Goal: Task Accomplishment & Management: Complete application form

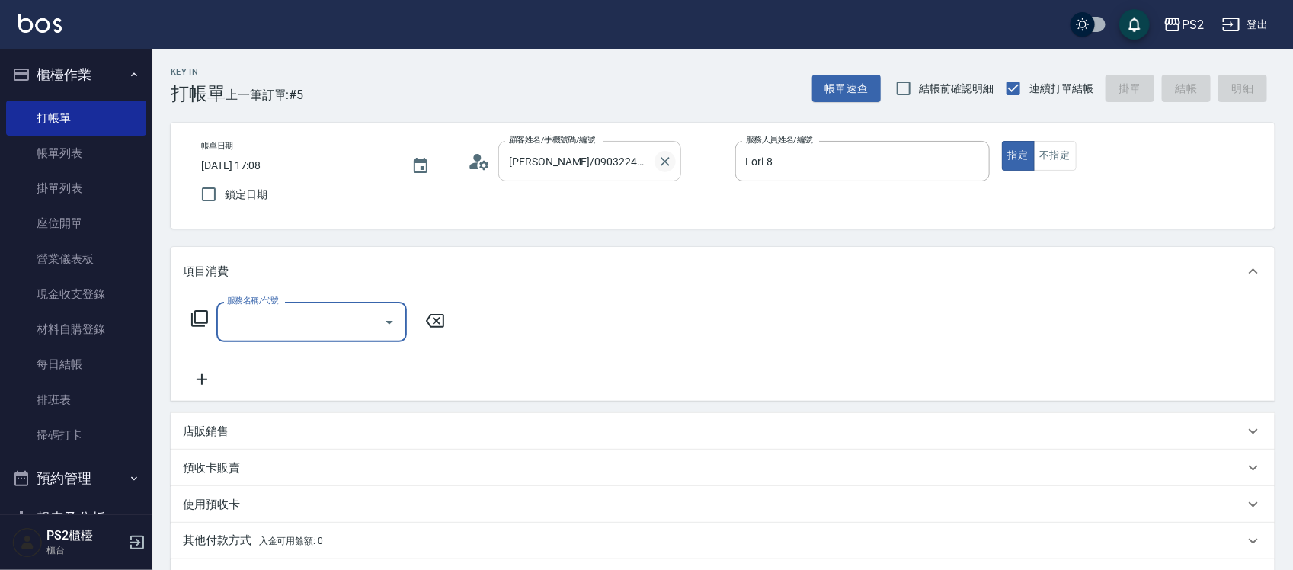
click at [675, 162] on button "Clear" at bounding box center [665, 161] width 21 height 21
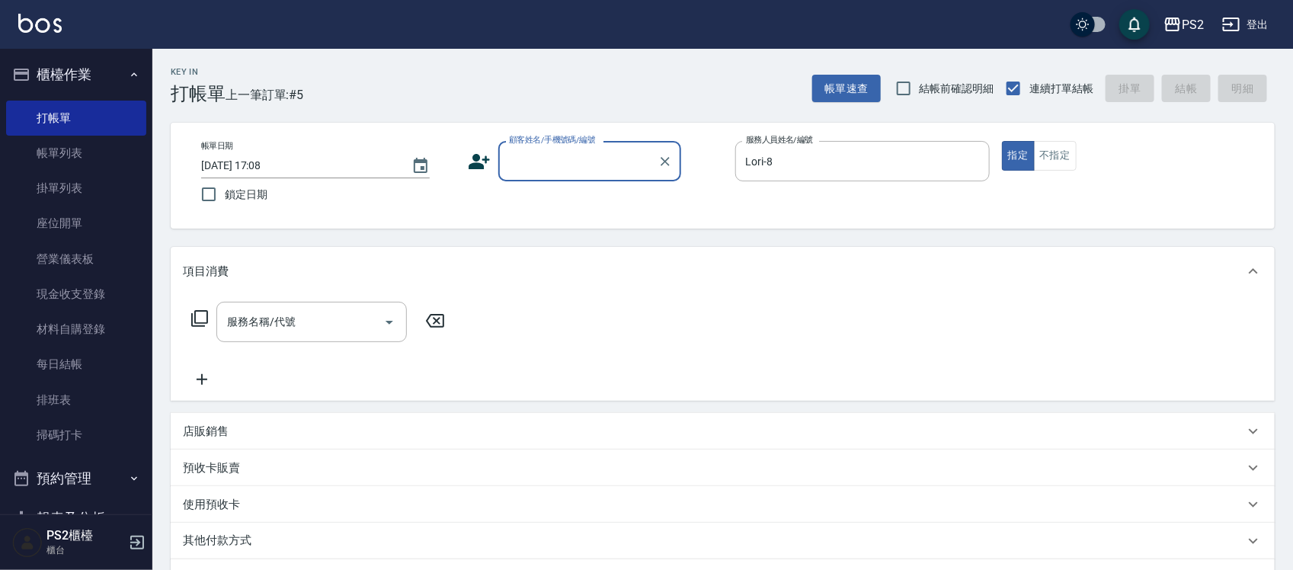
click at [588, 154] on input "顧客姓名/手機號碼/編號" at bounding box center [578, 161] width 146 height 27
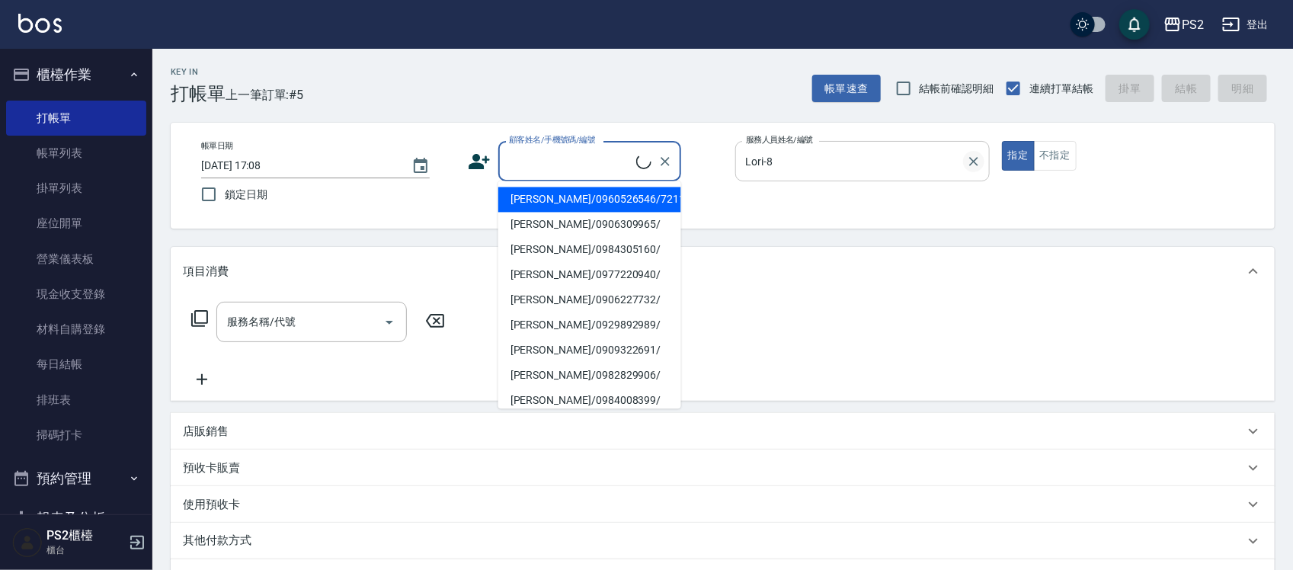
click at [976, 156] on icon "Clear" at bounding box center [973, 161] width 15 height 15
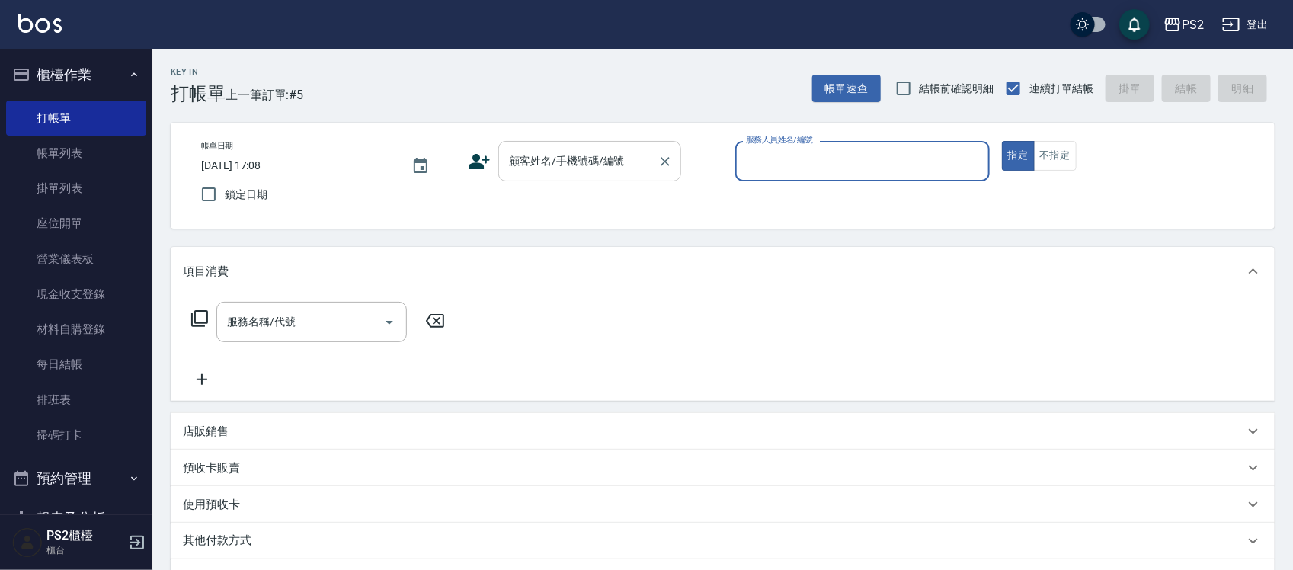
click at [536, 157] on input "顧客姓名/手機號碼/編號" at bounding box center [578, 161] width 146 height 27
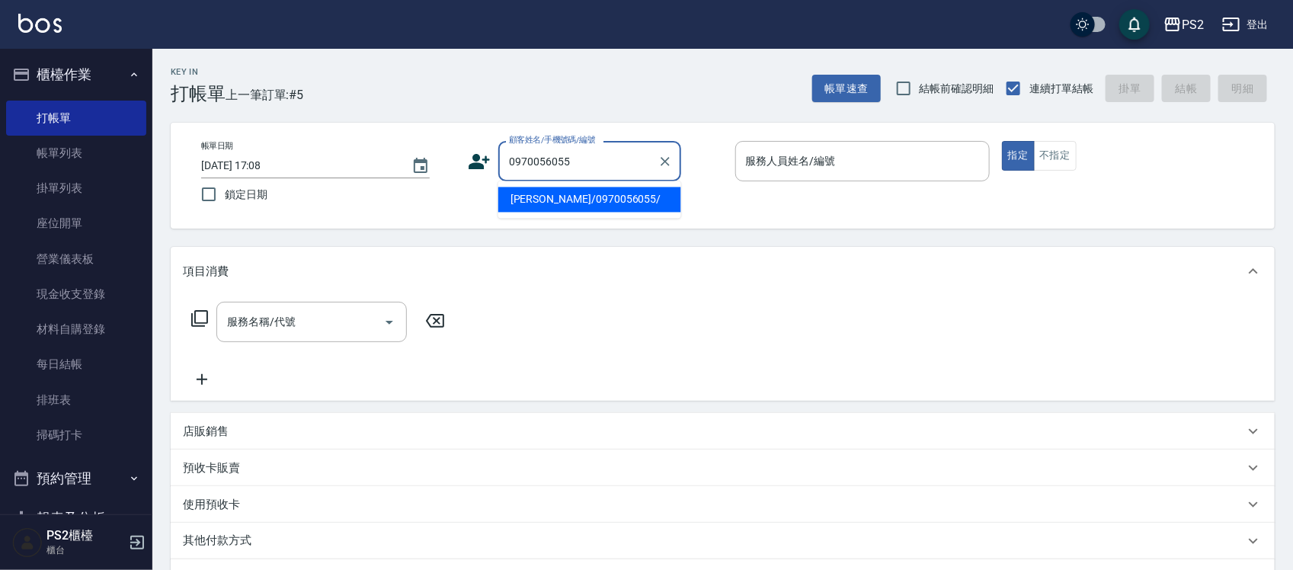
type input "莊璵熒/0970056055/"
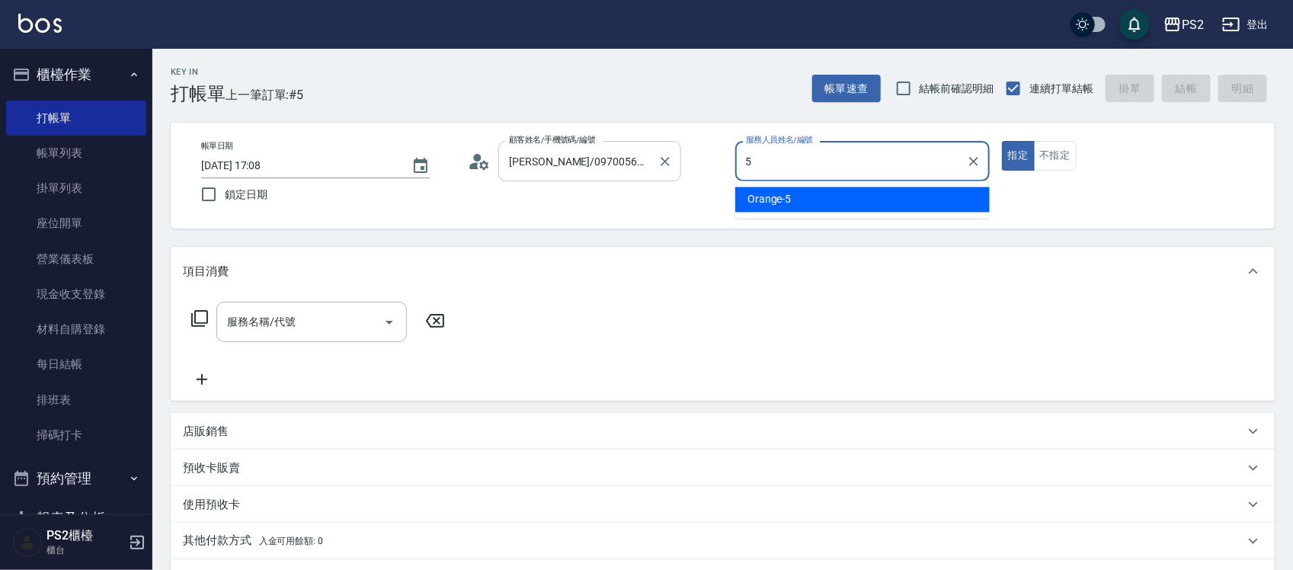
type input "Orange-5"
type button "true"
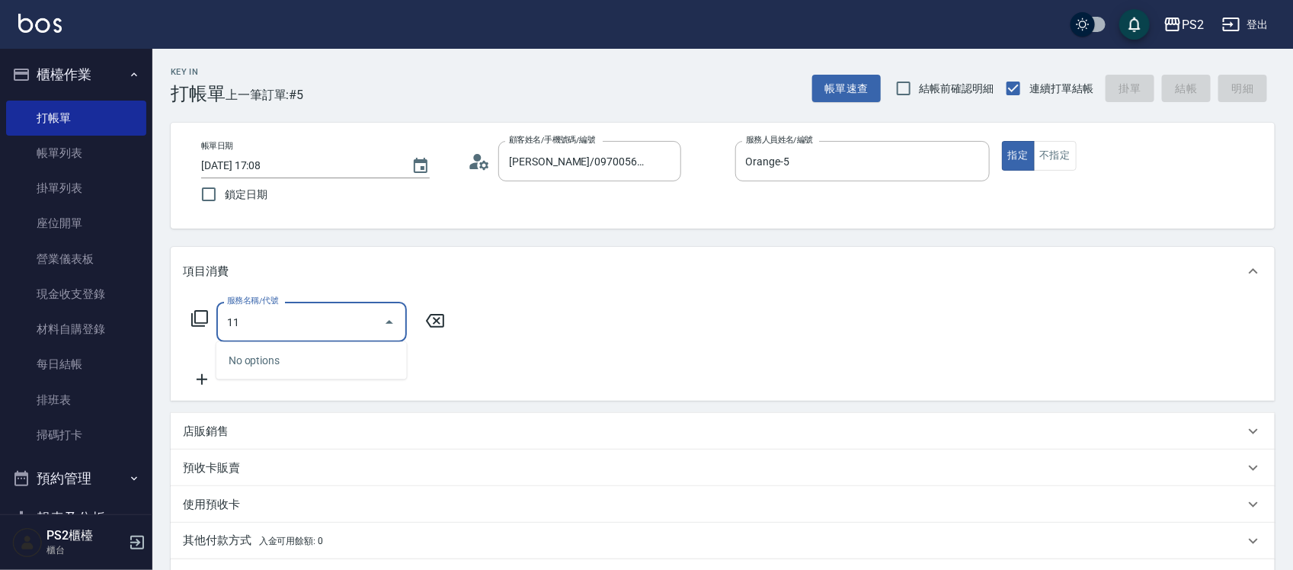
click at [251, 306] on div "11 服務名稱/代號" at bounding box center [311, 322] width 191 height 40
click at [252, 306] on div "11 服務名稱/代號" at bounding box center [311, 322] width 191 height 40
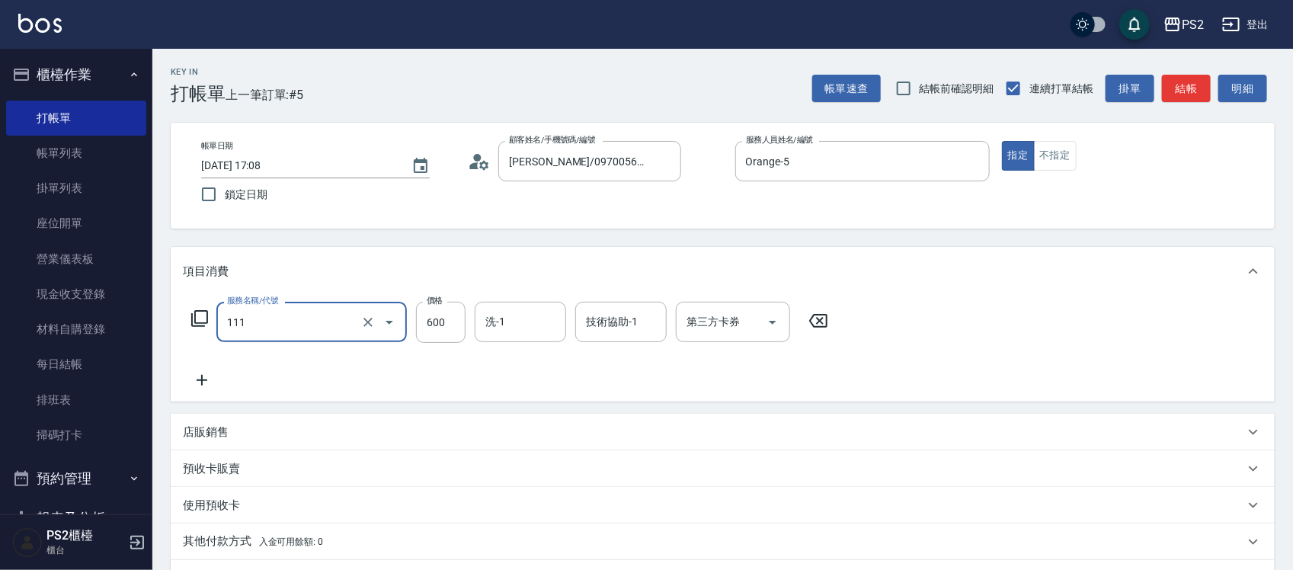
type input "精油洗+去角質(111)"
type input "1000"
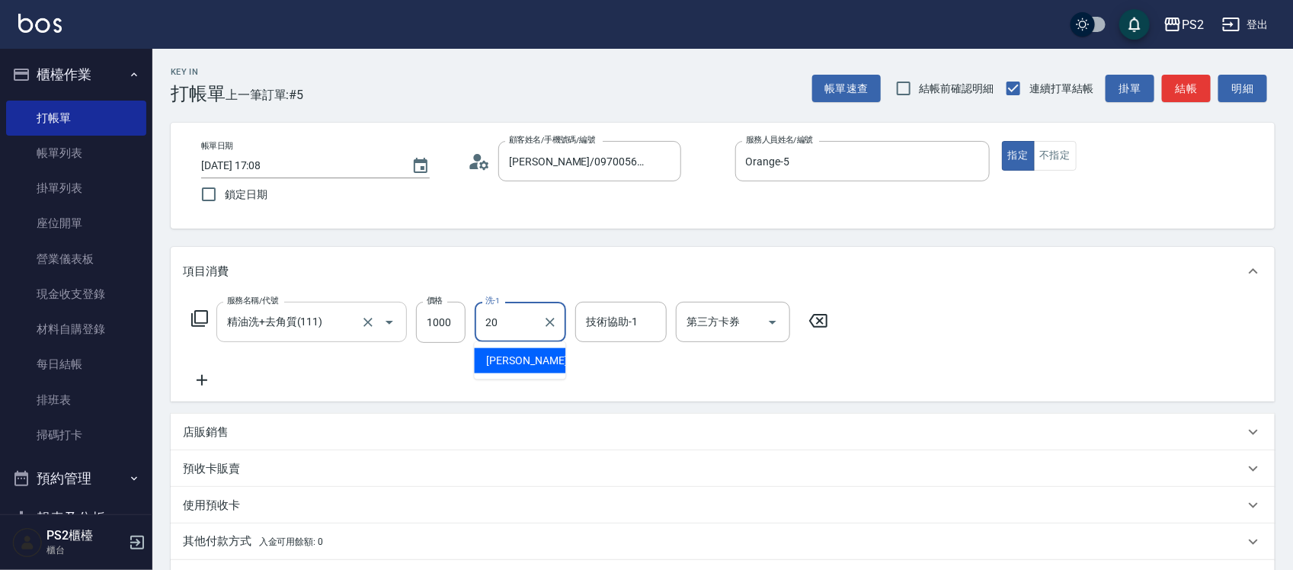
type input "冠霖-20"
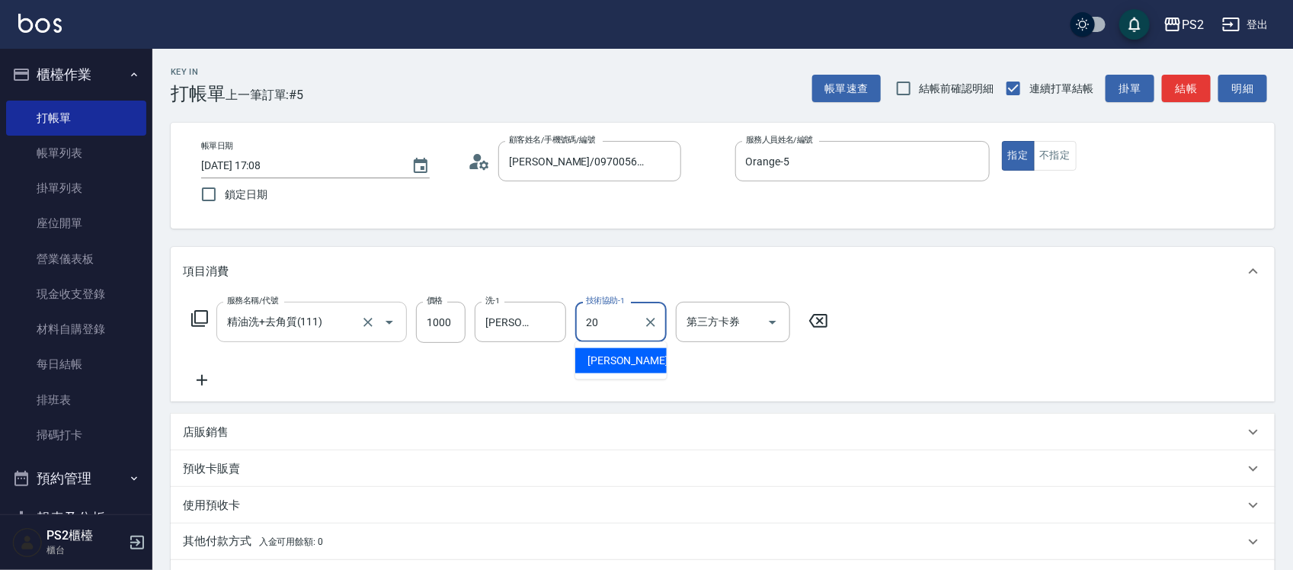
type input "冠霖-20"
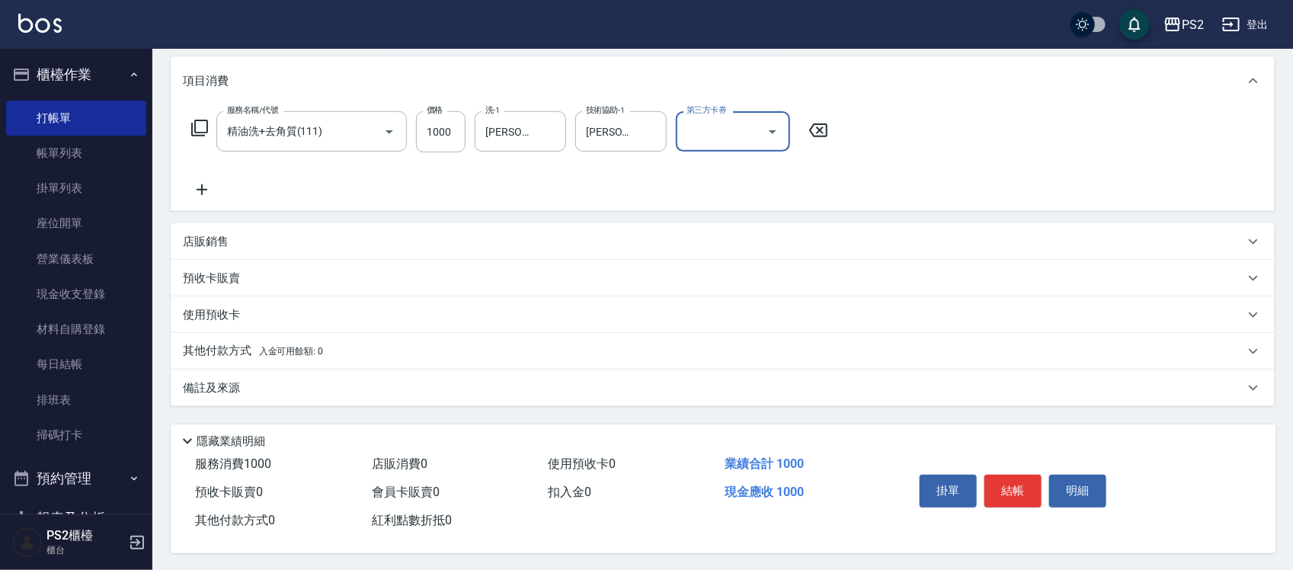
scroll to position [197, 0]
click at [1015, 494] on button "結帳" at bounding box center [1013, 489] width 57 height 32
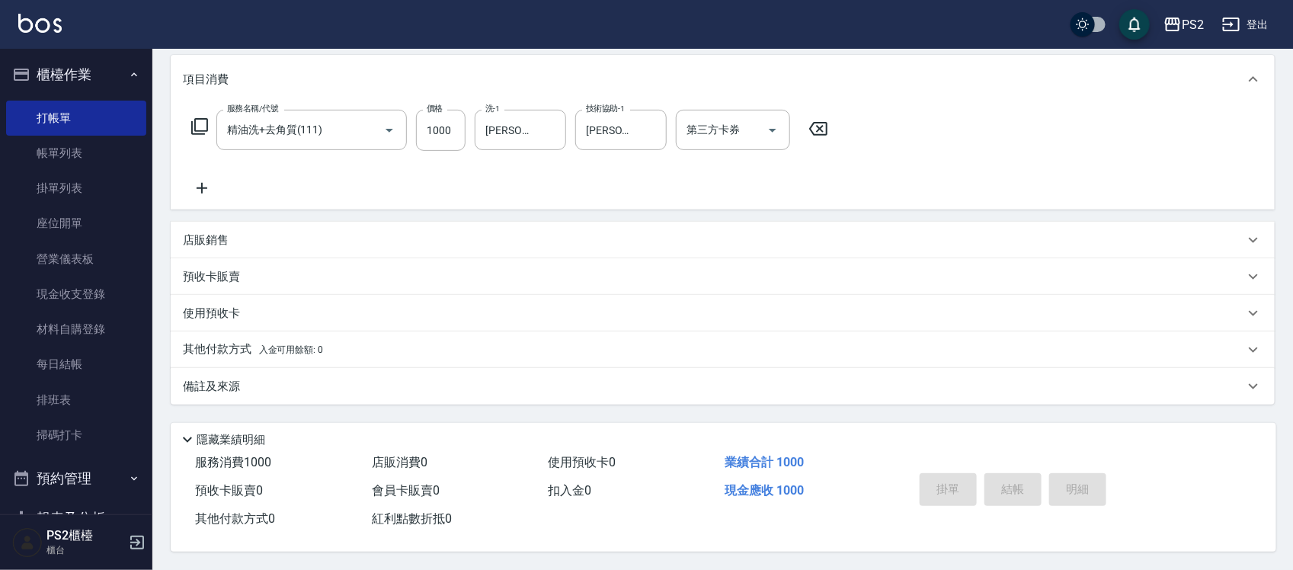
type input "2025/10/12 18:08"
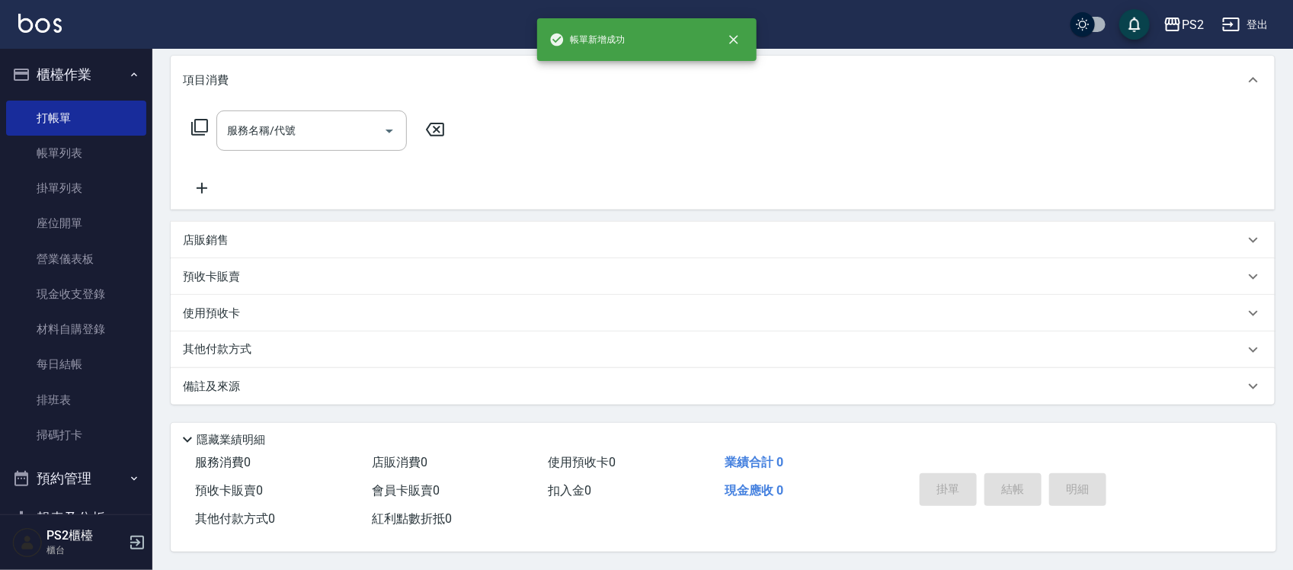
scroll to position [0, 0]
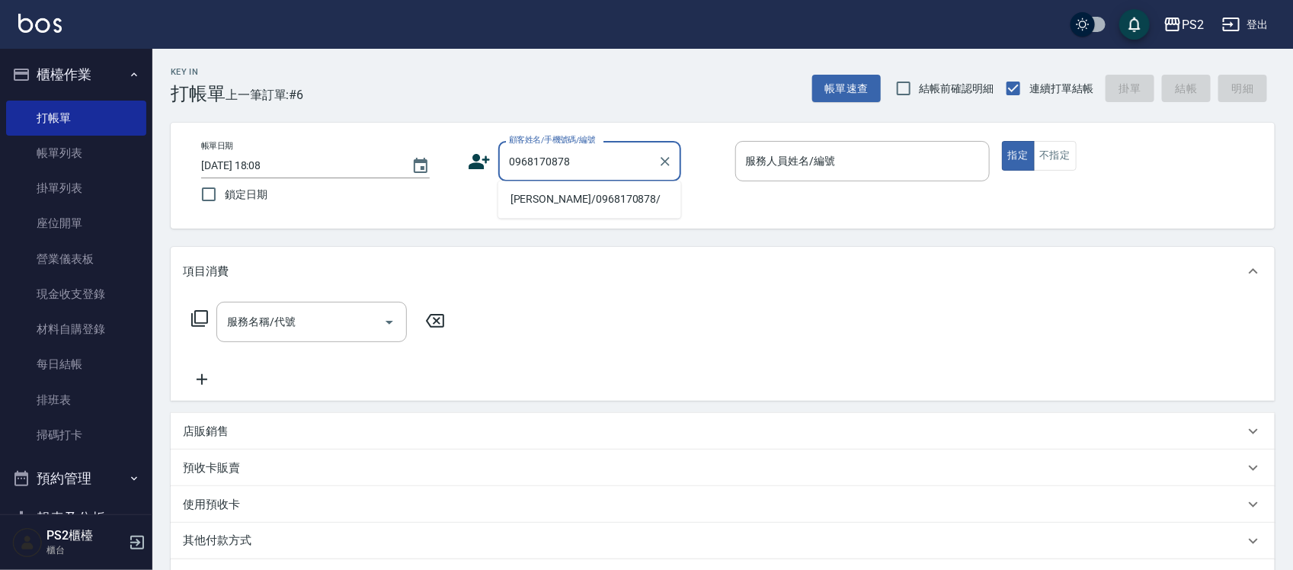
type input "陳旭融/0968170878/"
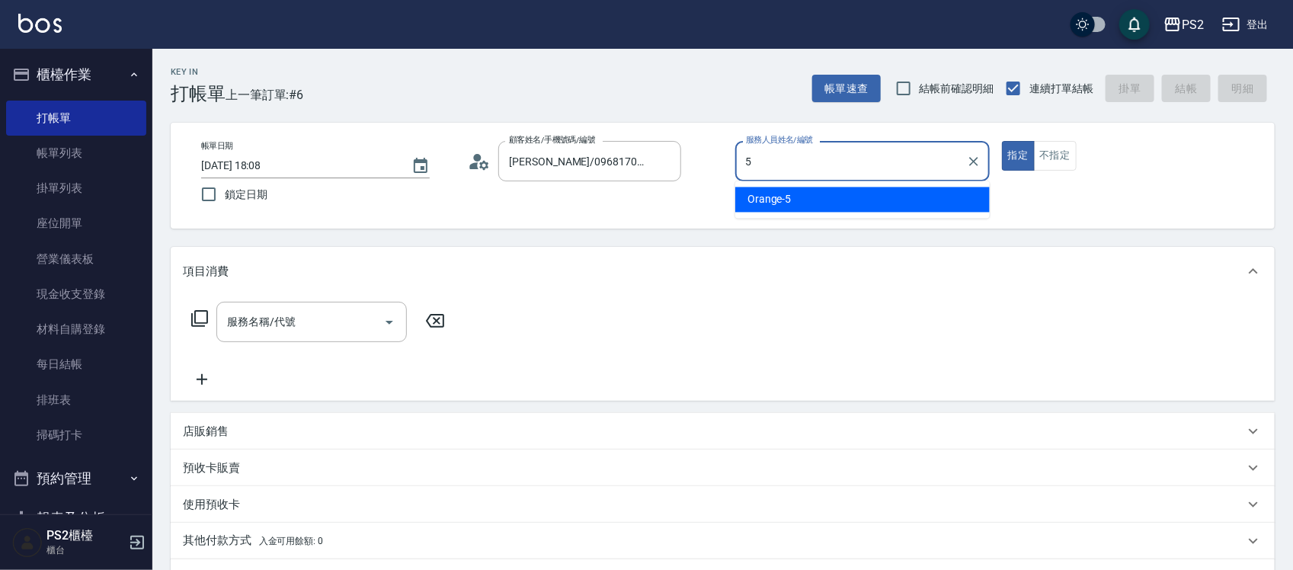
type input "Orange-5"
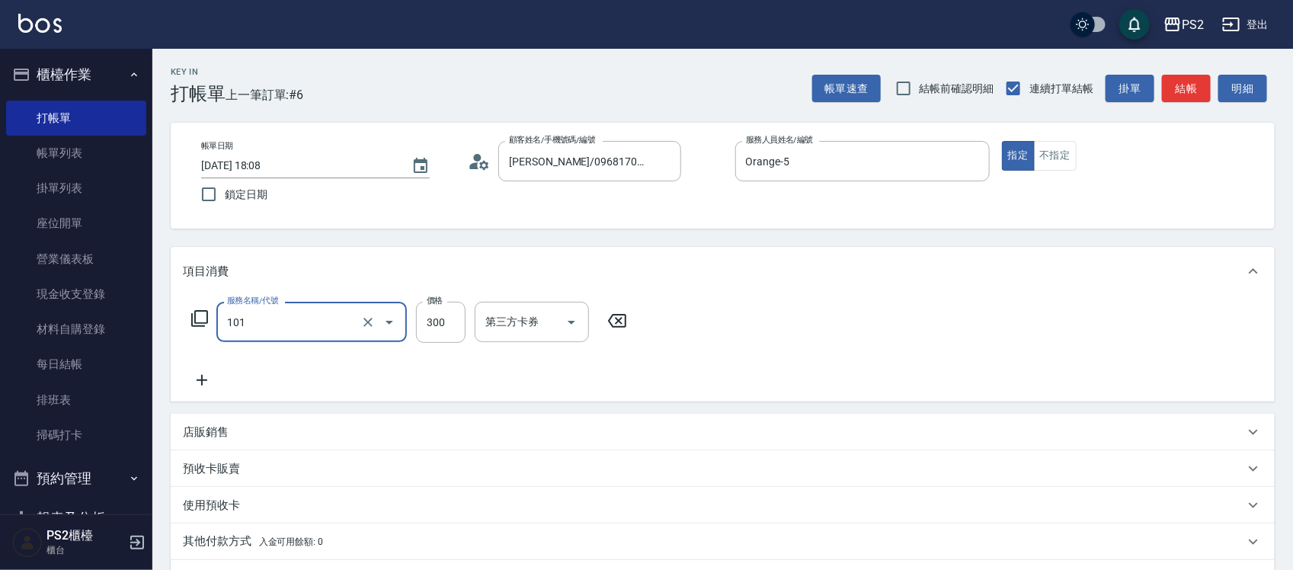
type input "洗髮(101)"
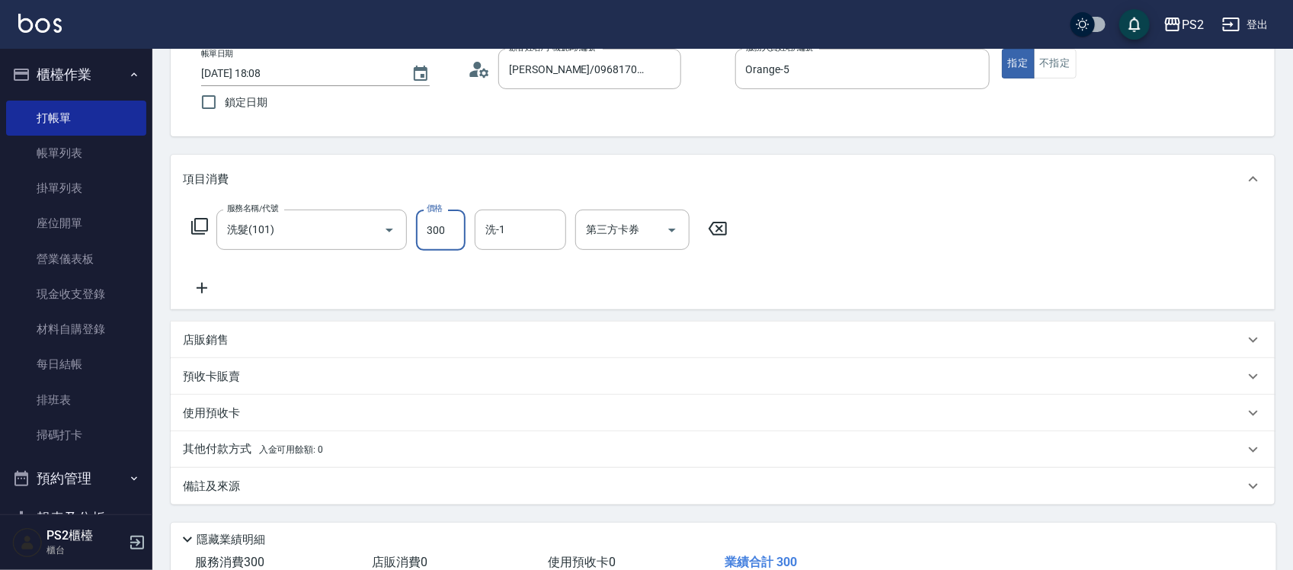
scroll to position [95, 0]
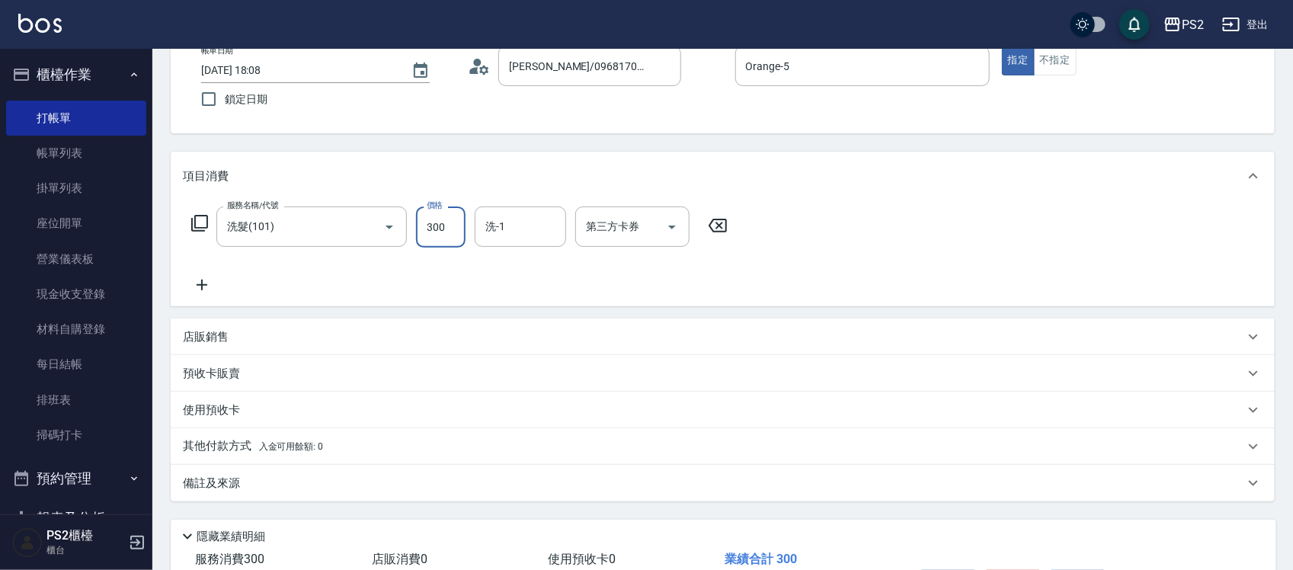
click at [250, 335] on div "店販銷售" at bounding box center [714, 337] width 1062 height 16
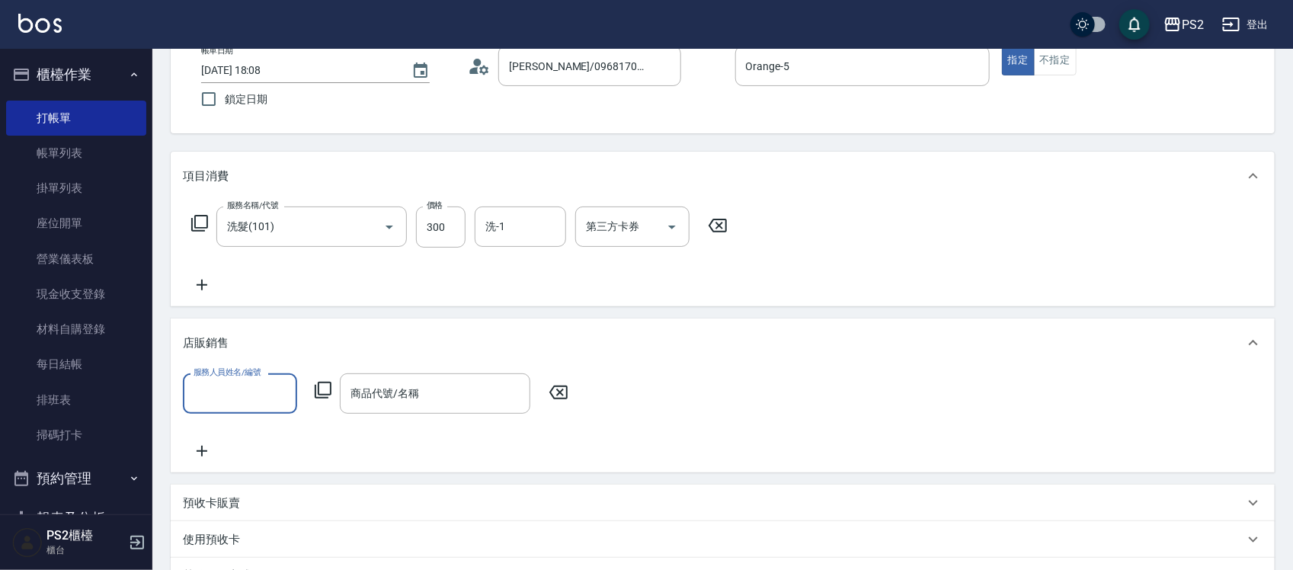
scroll to position [0, 0]
click at [234, 382] on input "服務人員姓名/編號" at bounding box center [240, 393] width 101 height 27
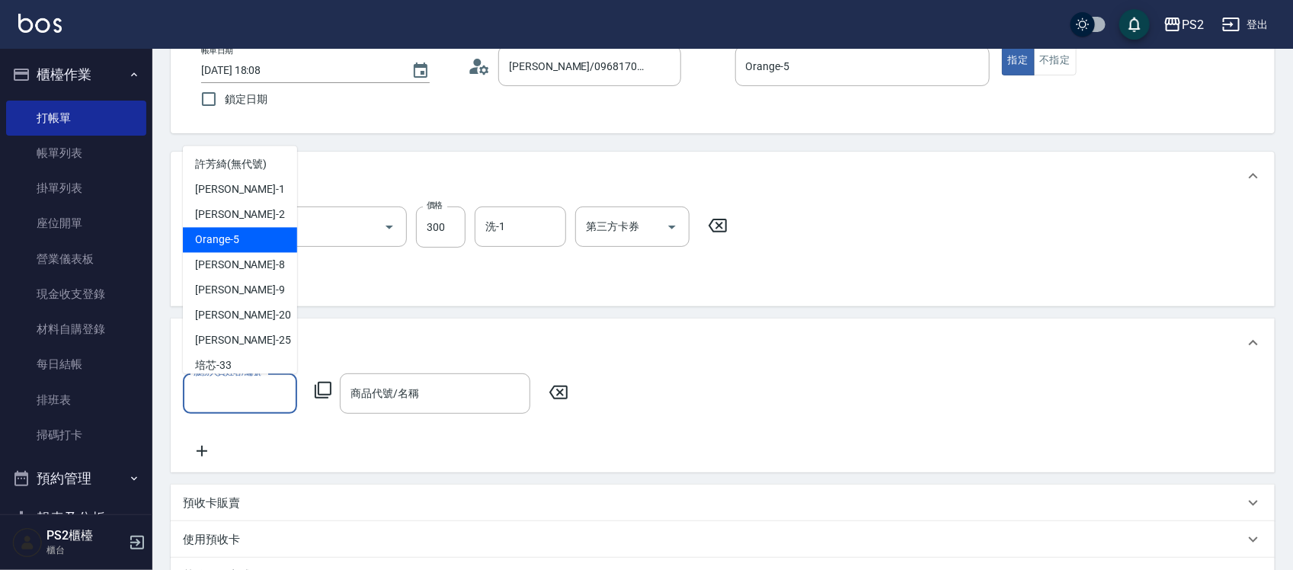
click at [241, 236] on div "Orange -5" at bounding box center [240, 239] width 114 height 25
type input "Orange-5"
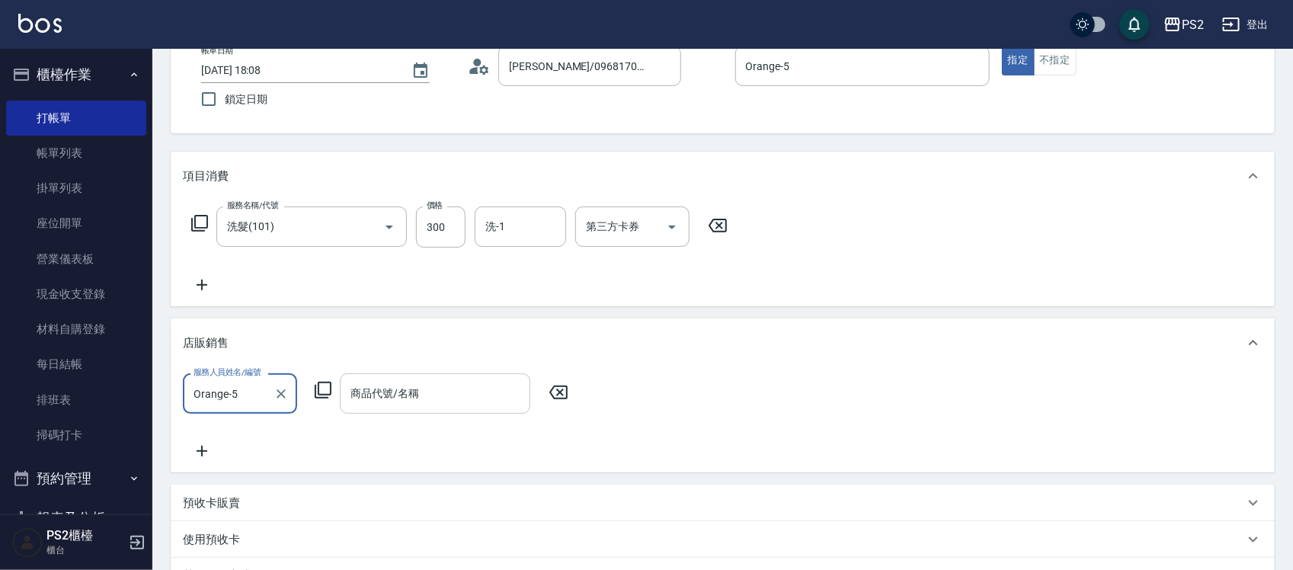
click at [394, 386] on input "商品代號/名稱" at bounding box center [435, 393] width 177 height 27
click at [332, 391] on icon at bounding box center [323, 390] width 18 height 18
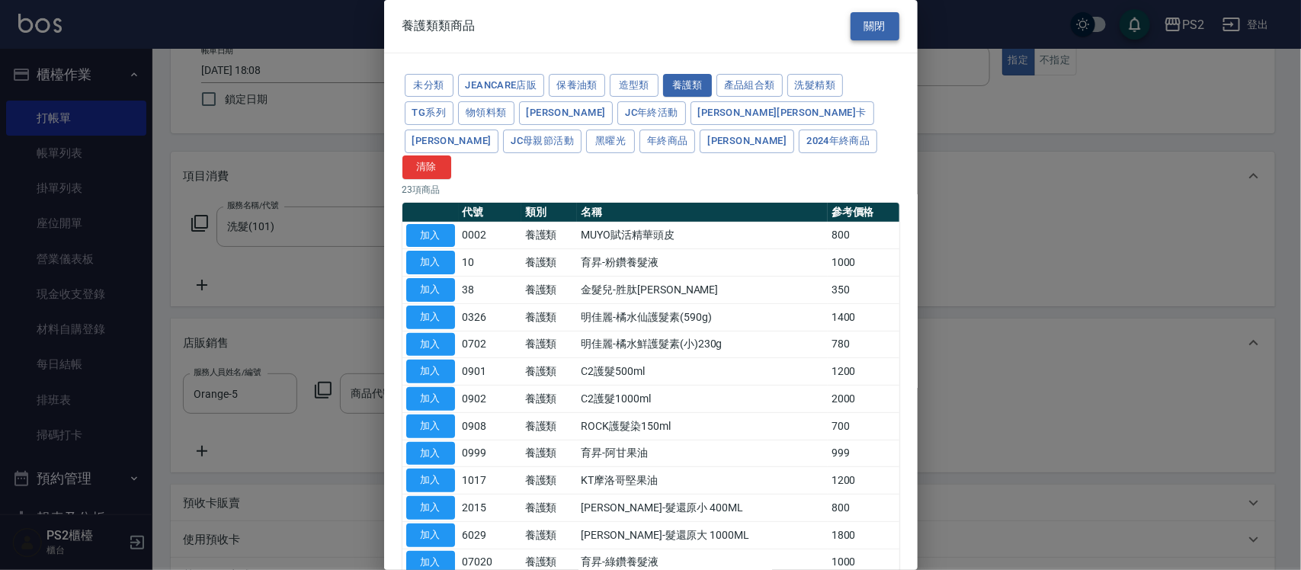
click at [865, 32] on button "關閉" at bounding box center [874, 26] width 49 height 28
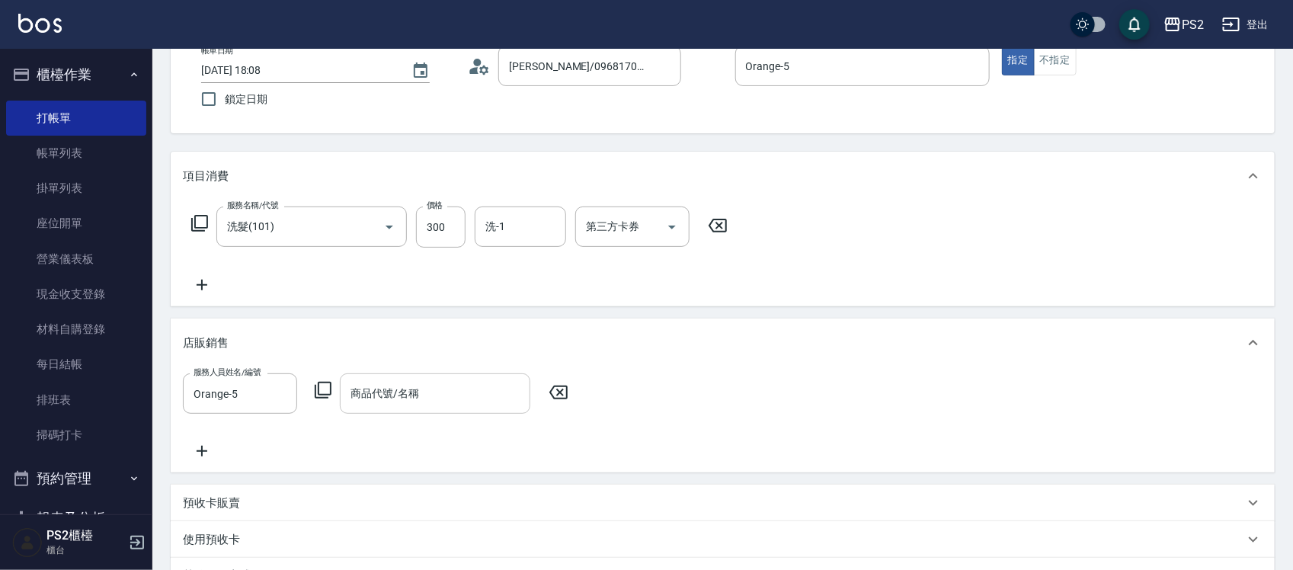
click at [385, 383] on div "商品代號/名稱 商品代號/名稱" at bounding box center [435, 393] width 191 height 40
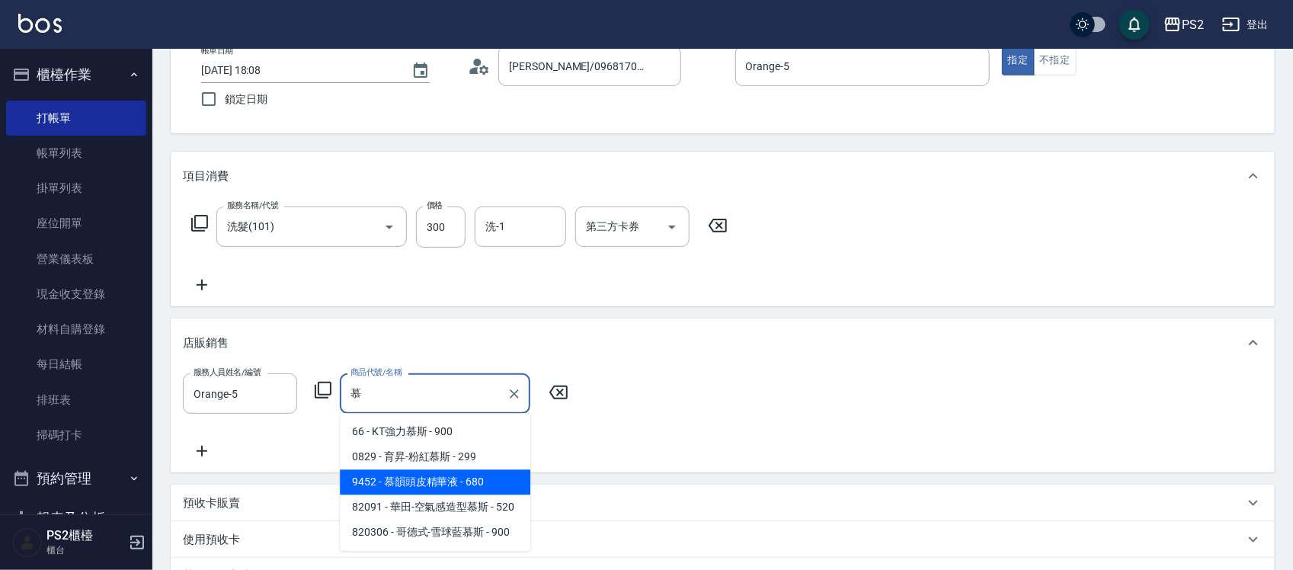
type input "慕"
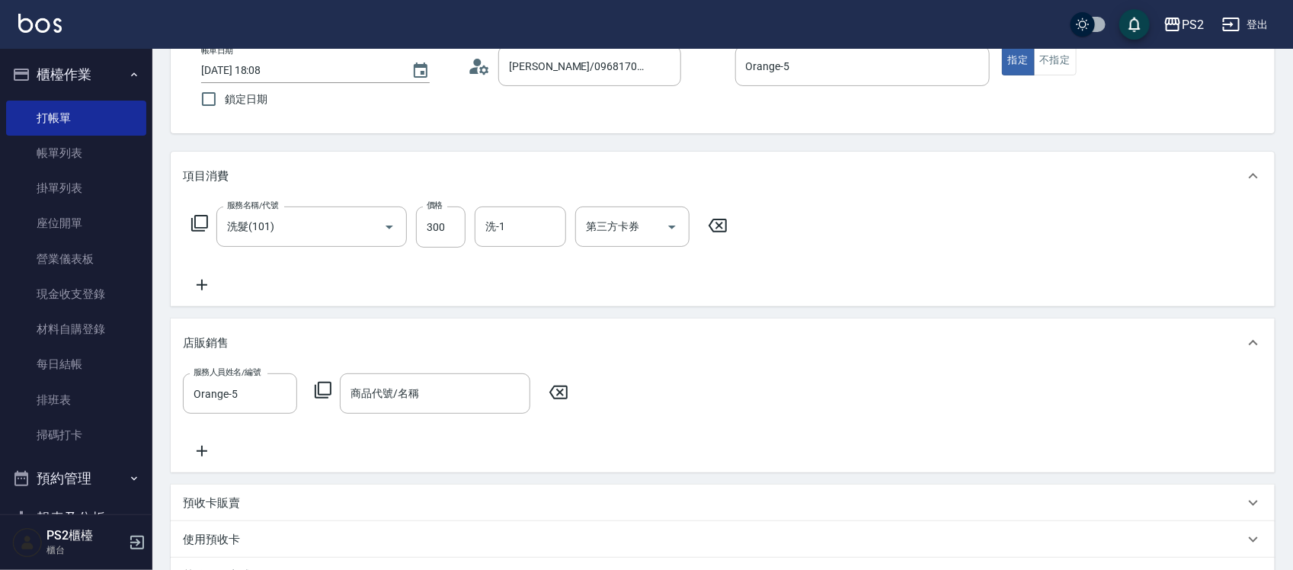
click at [435, 479] on div "項目消費 服務名稱/代號 洗髮(101) 服務名稱/代號 價格 300 價格 洗-1 洗-1 第三方卡券 第三方卡券 店販銷售 服務人員姓名/編號 Orang…" at bounding box center [723, 391] width 1104 height 479
click at [458, 378] on div "商品代號/名稱" at bounding box center [435, 393] width 191 height 40
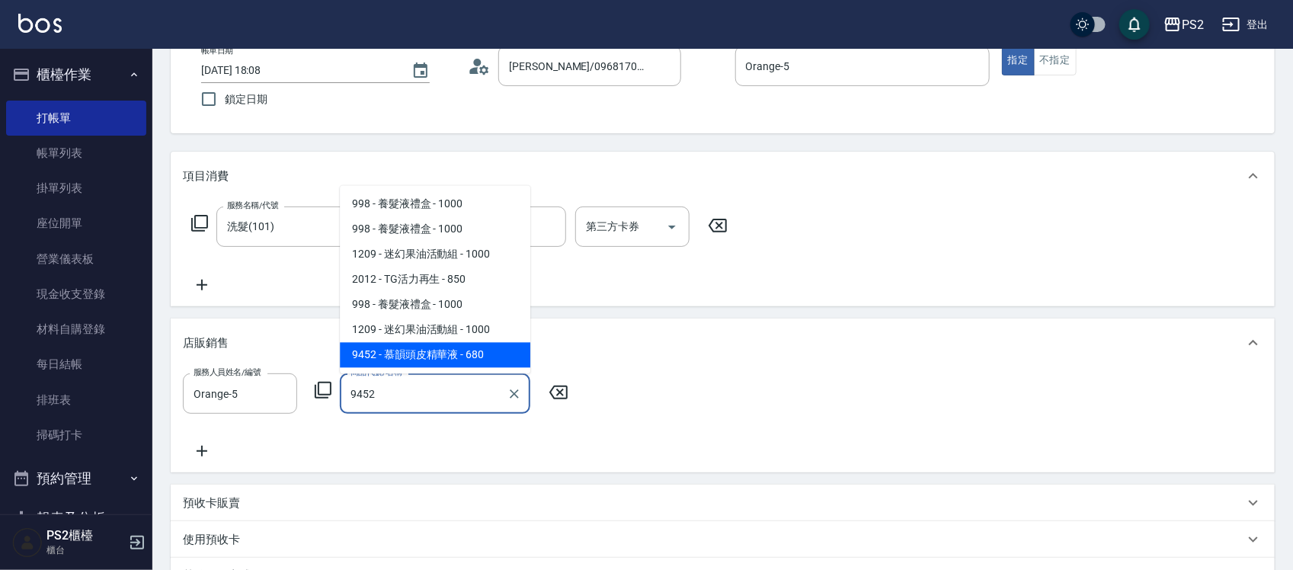
type input "慕韻頭皮精華液"
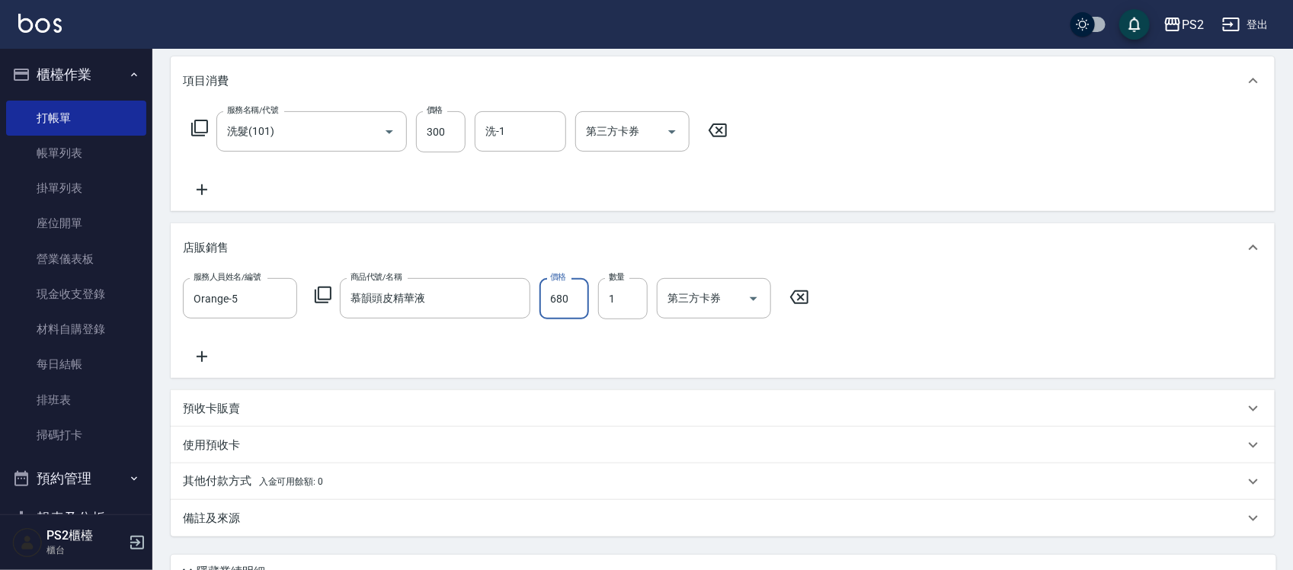
scroll to position [328, 0]
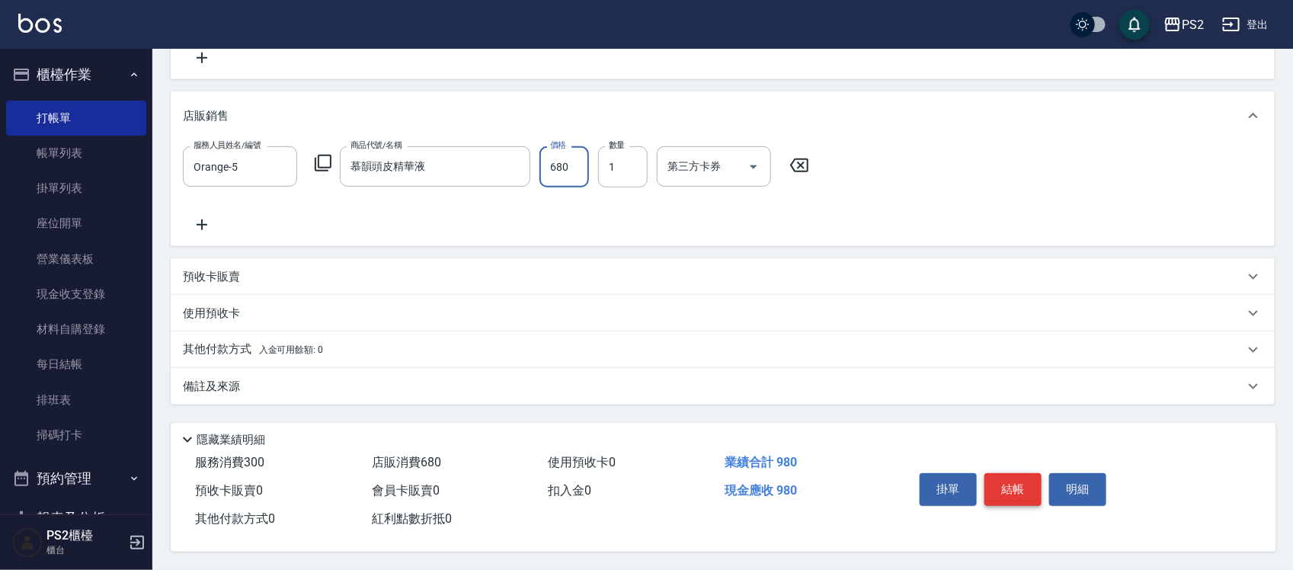
click at [1023, 476] on button "結帳" at bounding box center [1013, 489] width 57 height 32
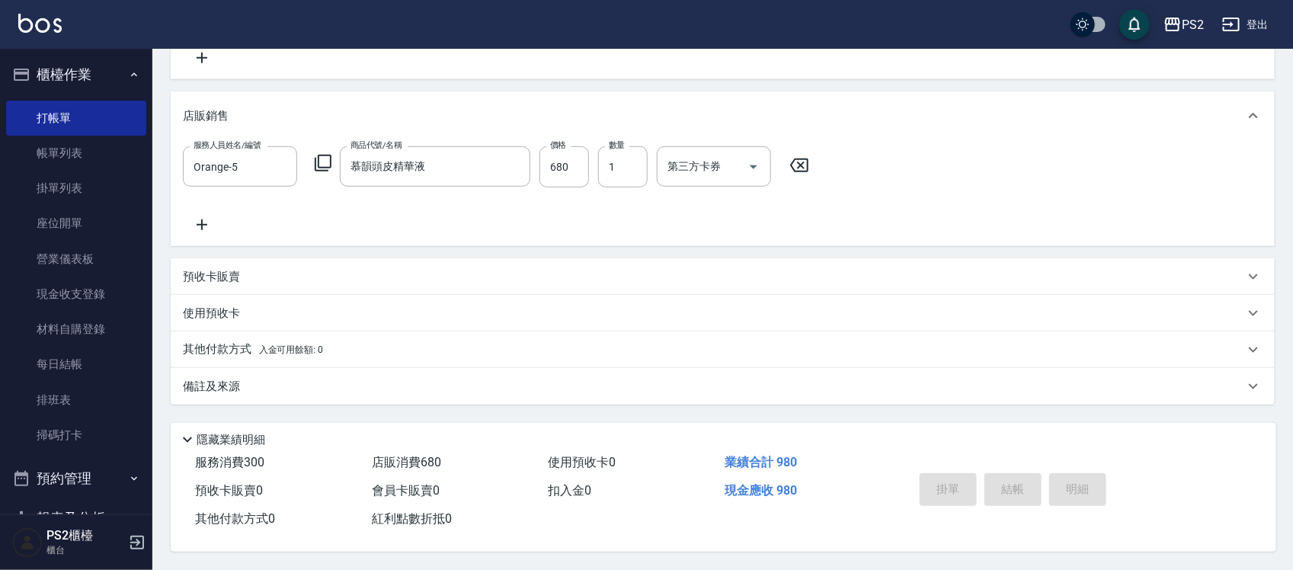
type input "2025/10/12 18:09"
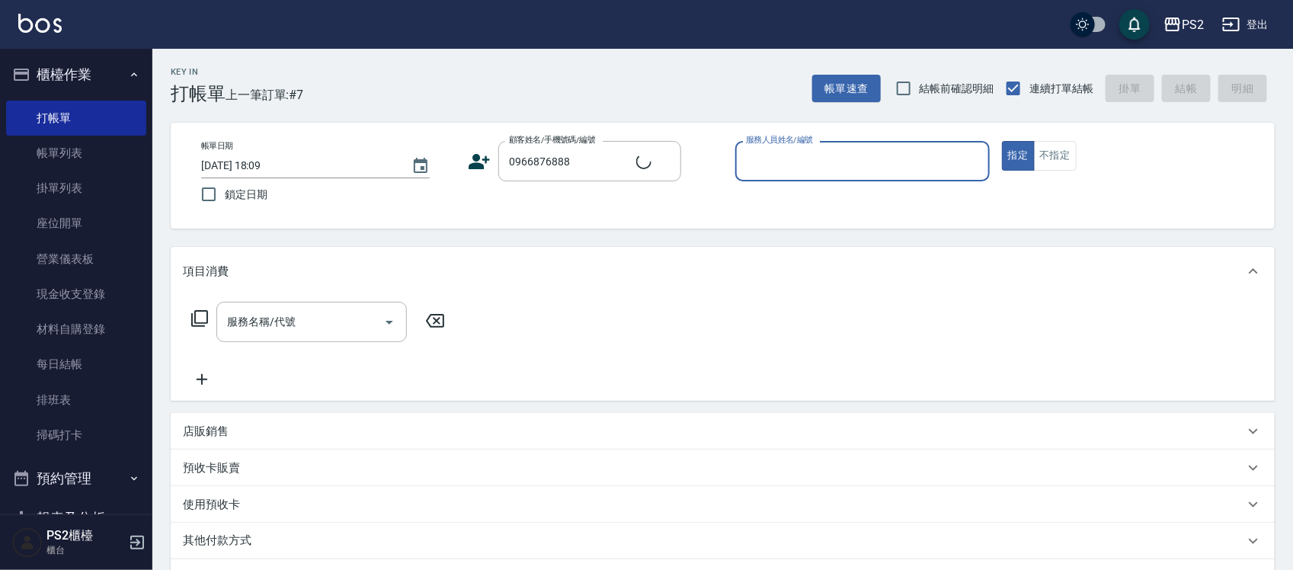
type input "李薈薈/0966876888/2777"
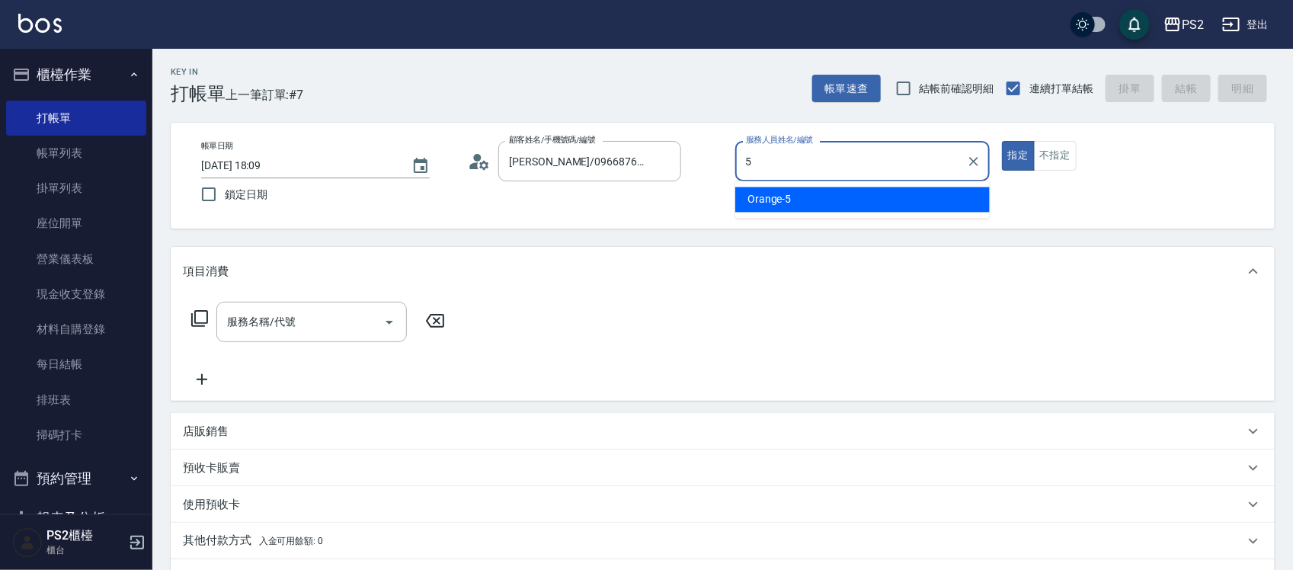
type input "Orange-5"
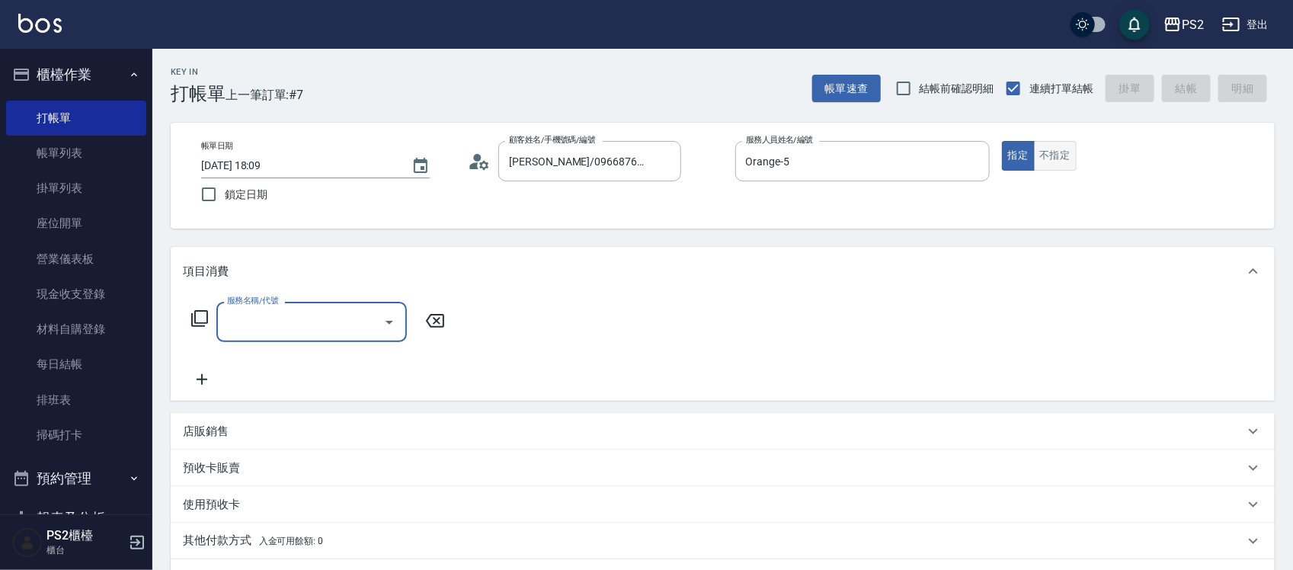
click at [1075, 160] on button "不指定" at bounding box center [1055, 156] width 43 height 30
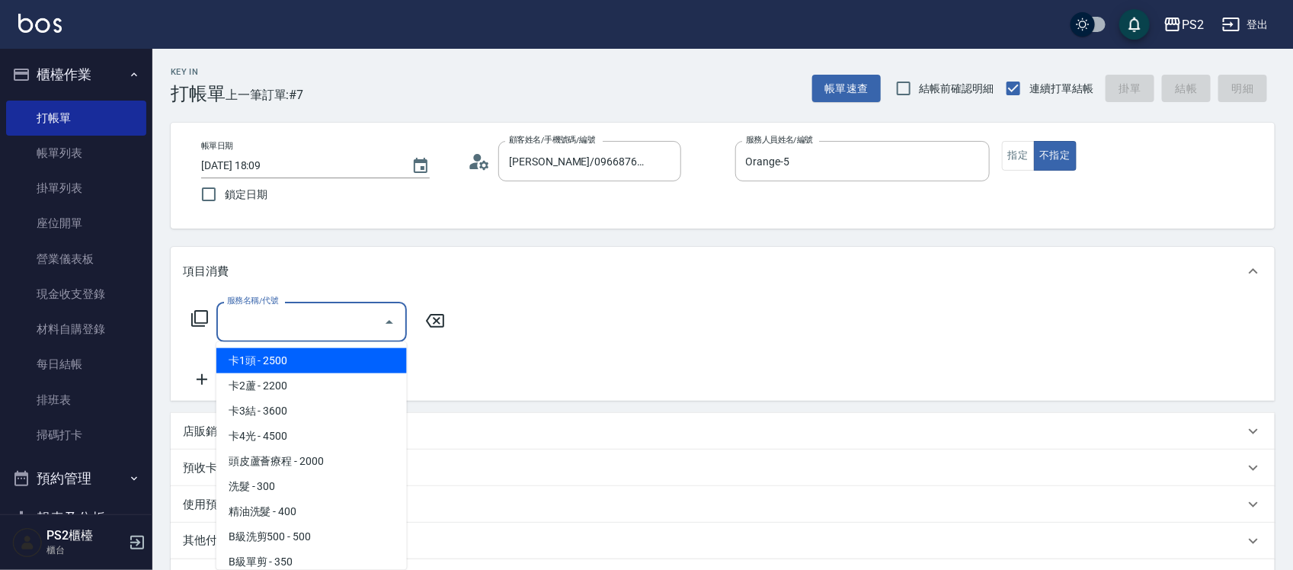
click at [287, 329] on input "服務名稱/代號" at bounding box center [300, 322] width 154 height 27
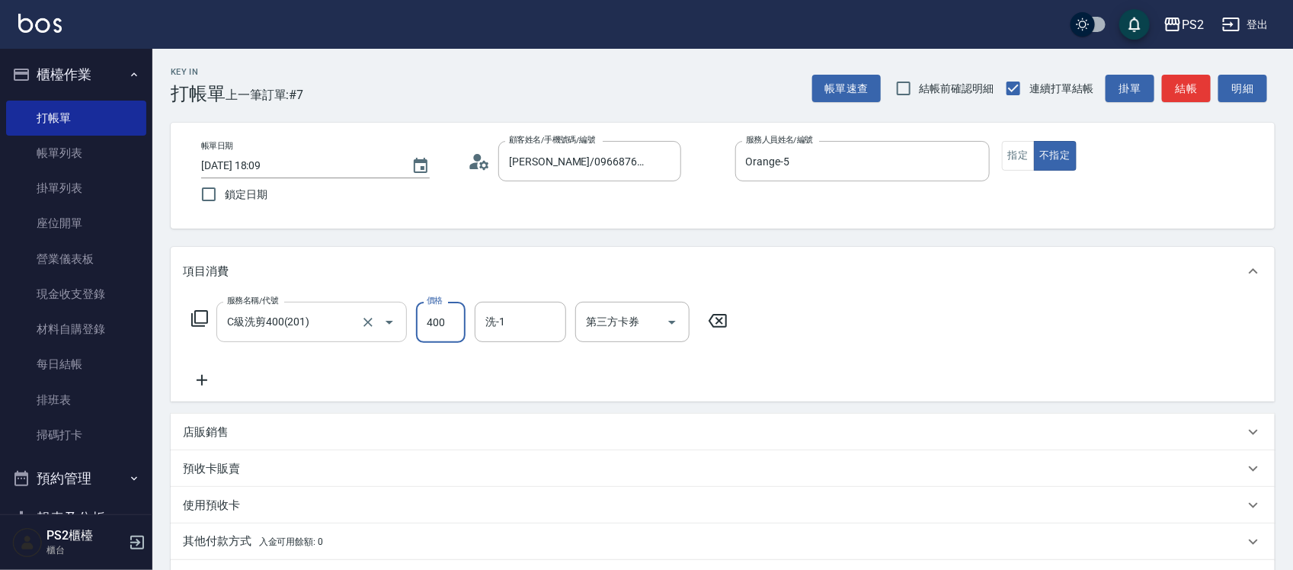
click at [288, 328] on input "C級洗剪400(201)" at bounding box center [290, 322] width 134 height 27
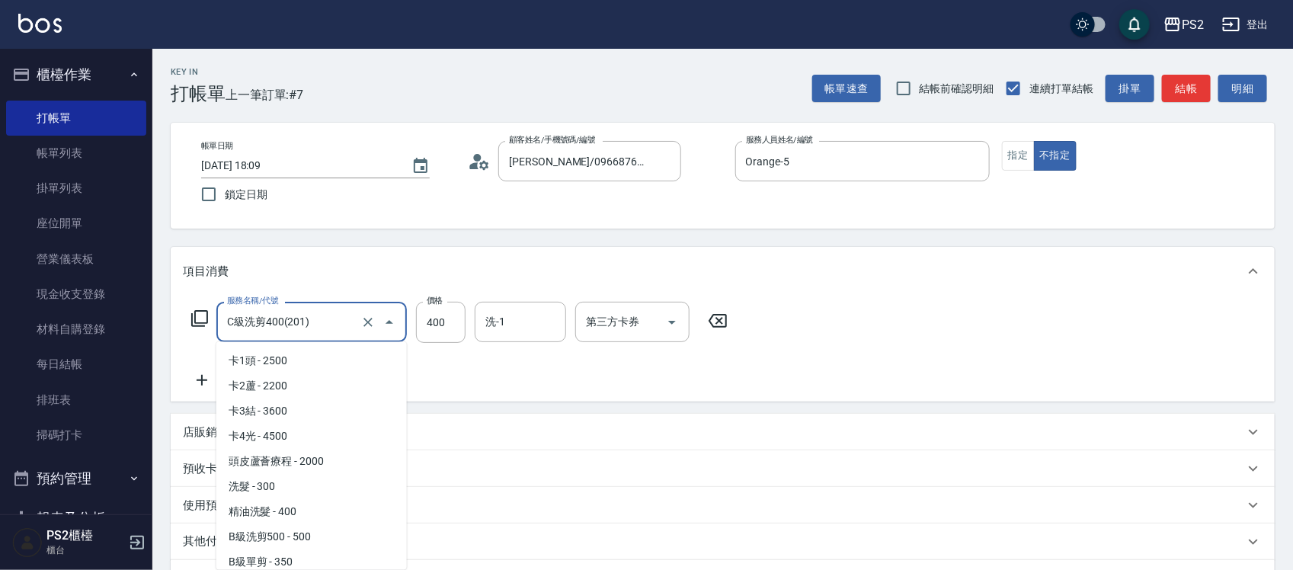
click at [288, 328] on input "C級洗剪400(201)" at bounding box center [290, 322] width 134 height 27
click at [288, 328] on input "C級單剪300(204)" at bounding box center [290, 322] width 134 height 27
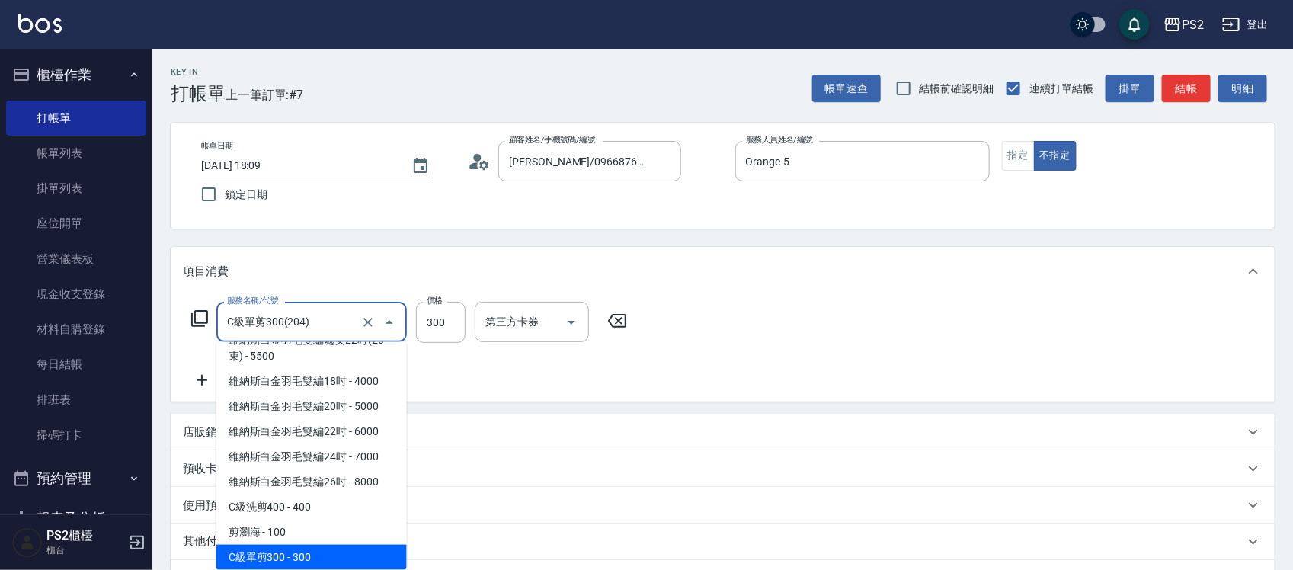
click at [288, 328] on input "C級單剪300(204)" at bounding box center [290, 322] width 134 height 27
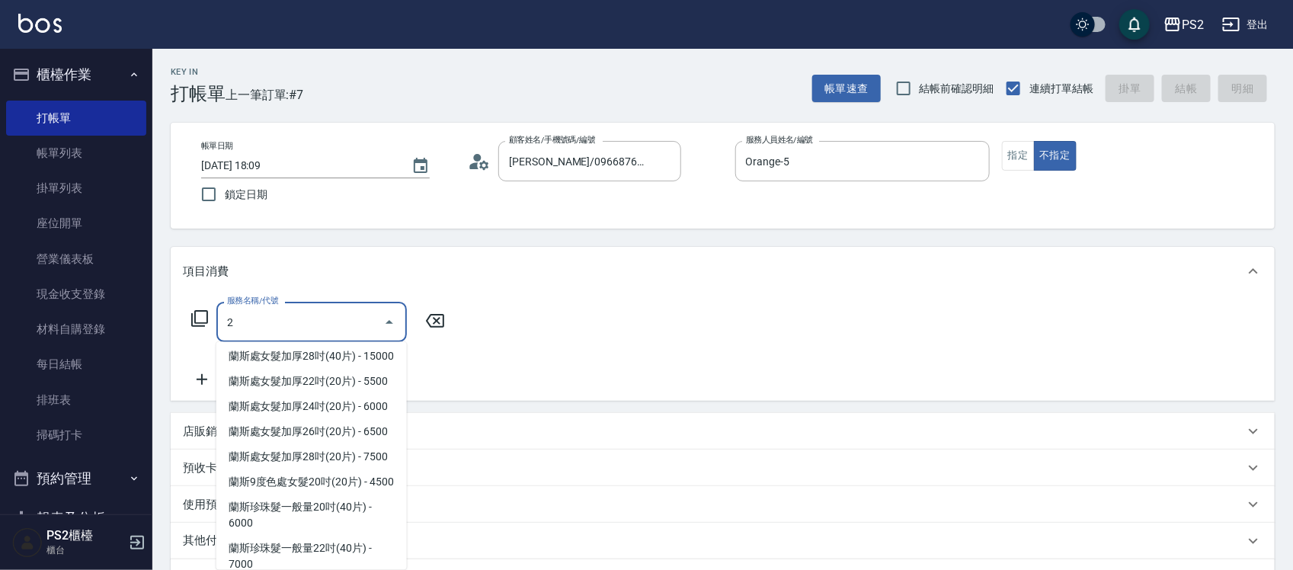
scroll to position [0, 0]
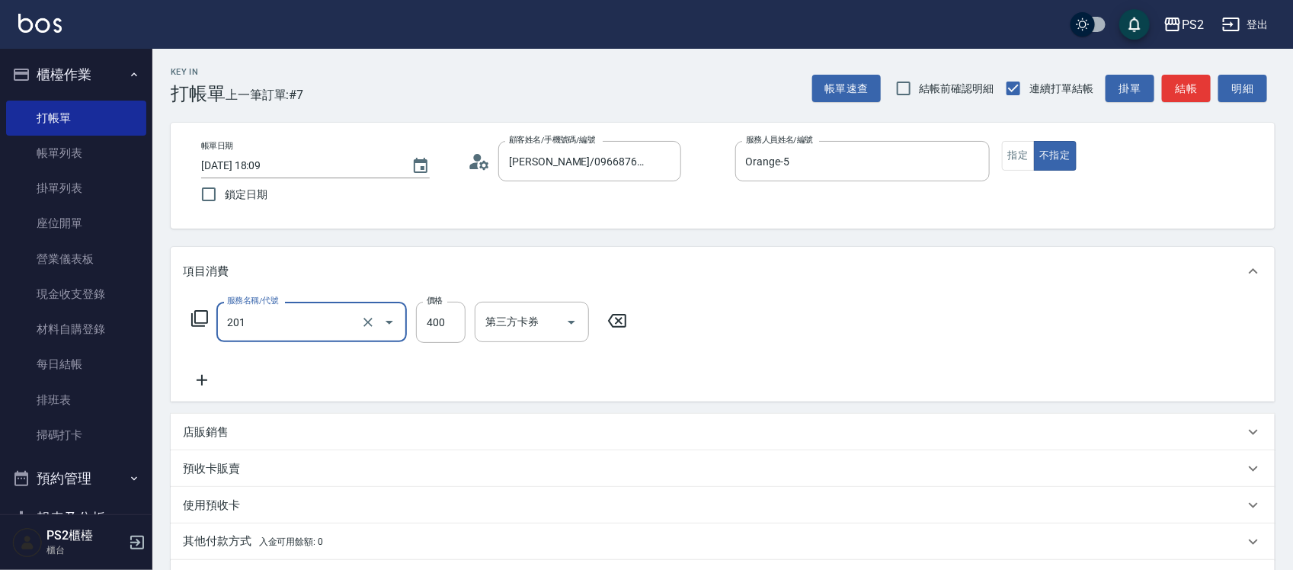
type input "C級洗剪400(201)"
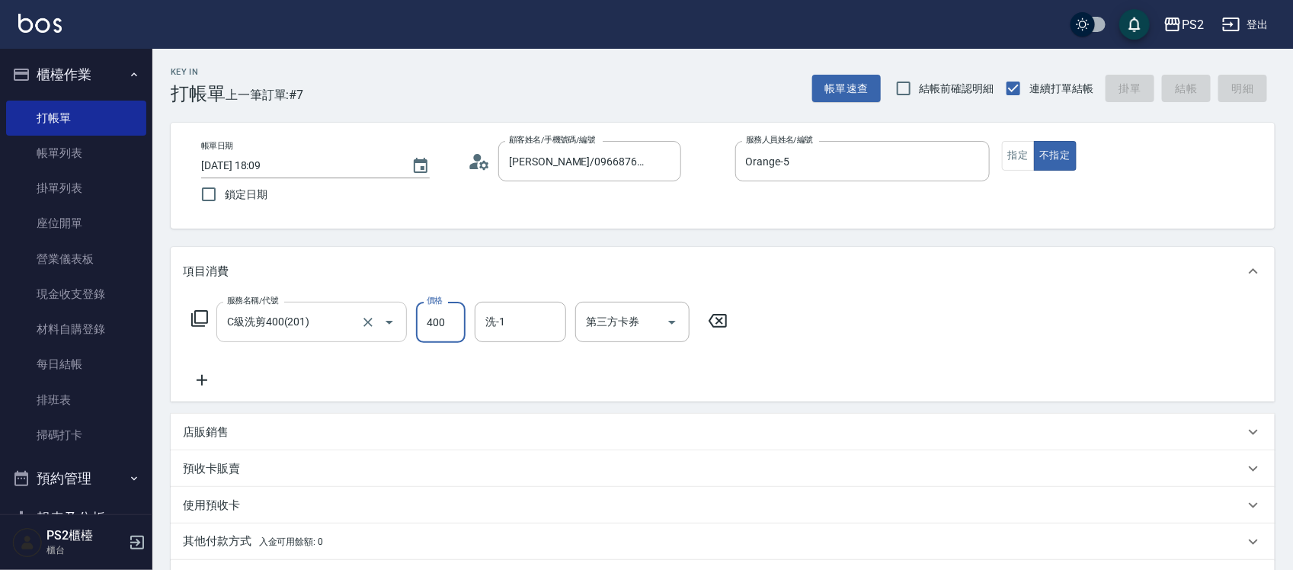
type input "2025/10/12 18:10"
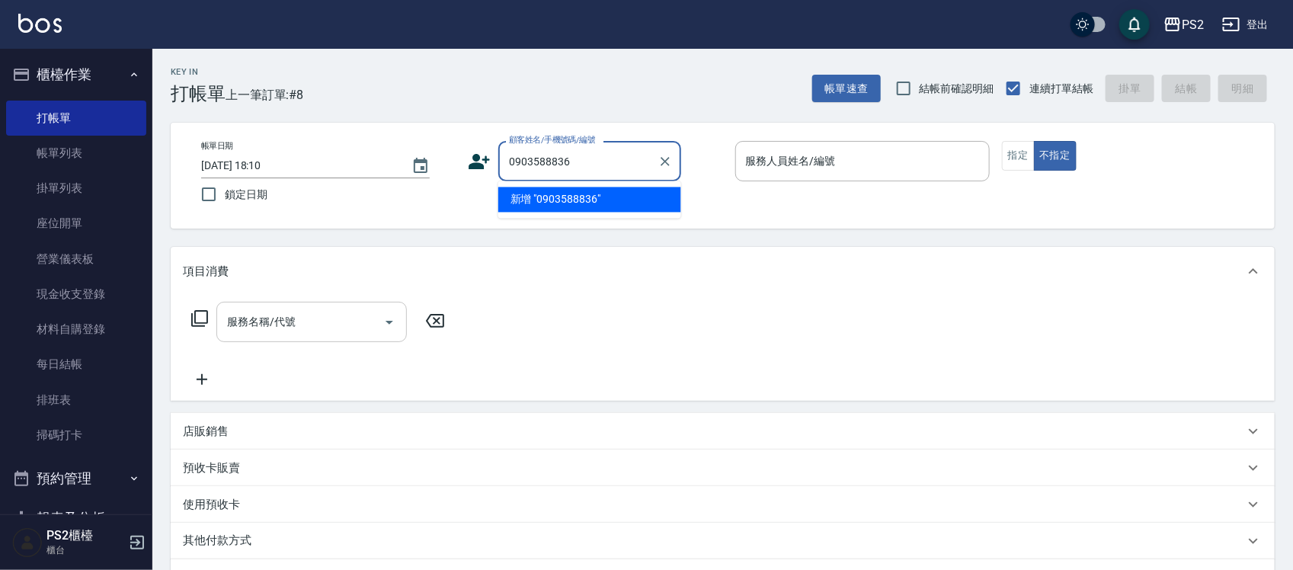
type input "0903588836"
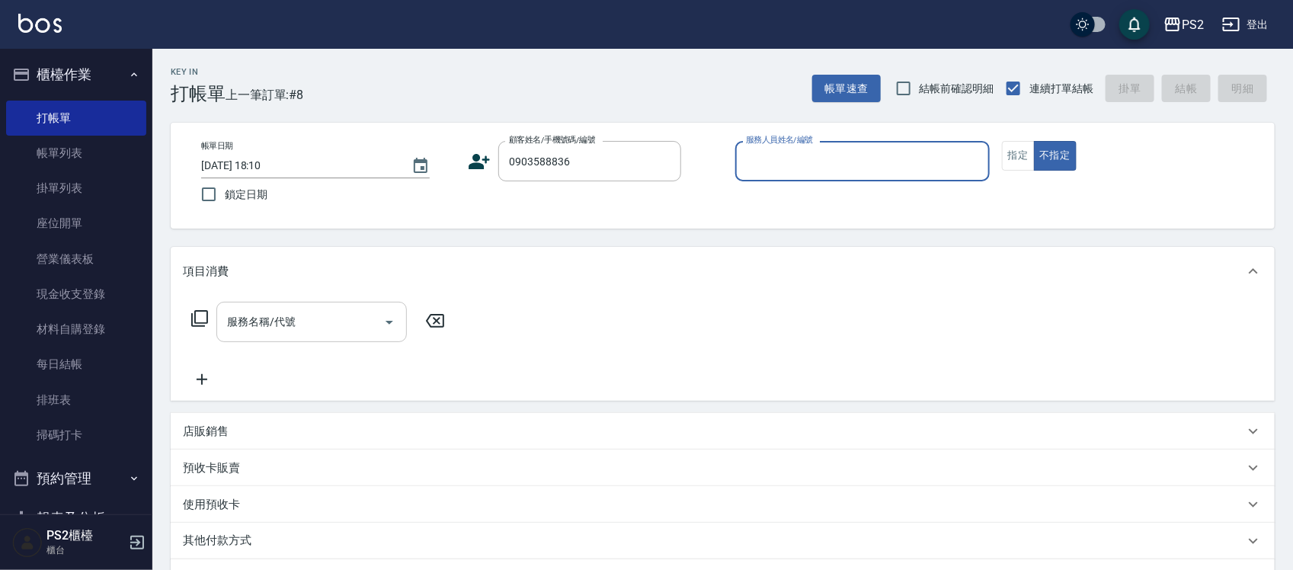
click at [1034, 141] on button "不指定" at bounding box center [1055, 156] width 43 height 30
type button "false"
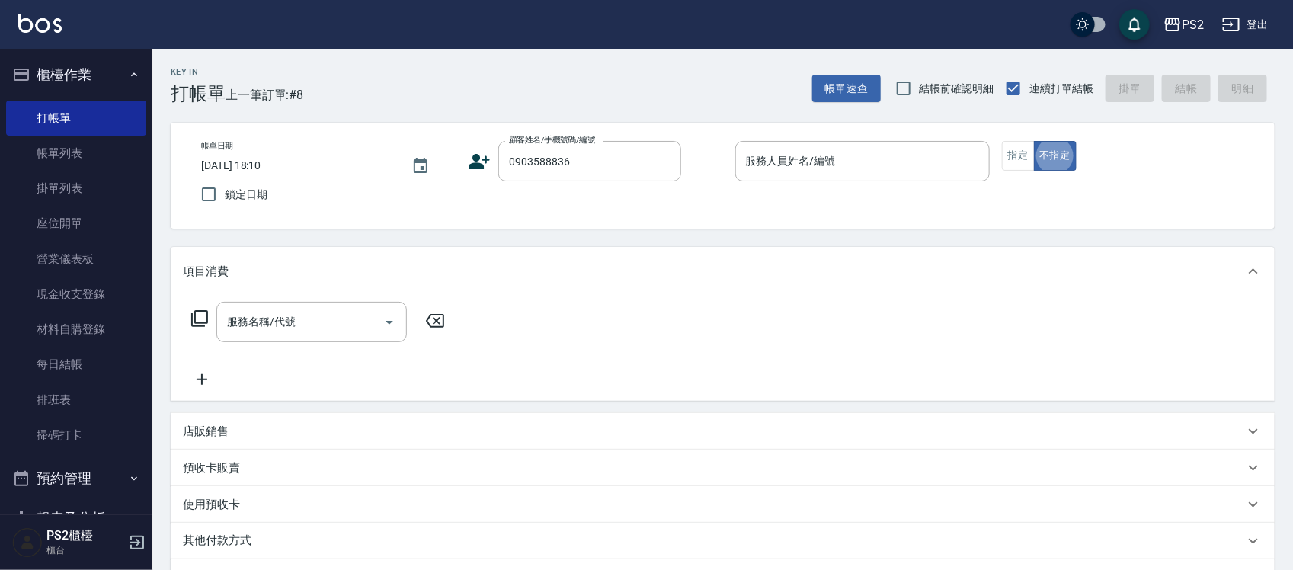
click at [471, 158] on icon at bounding box center [479, 161] width 23 height 23
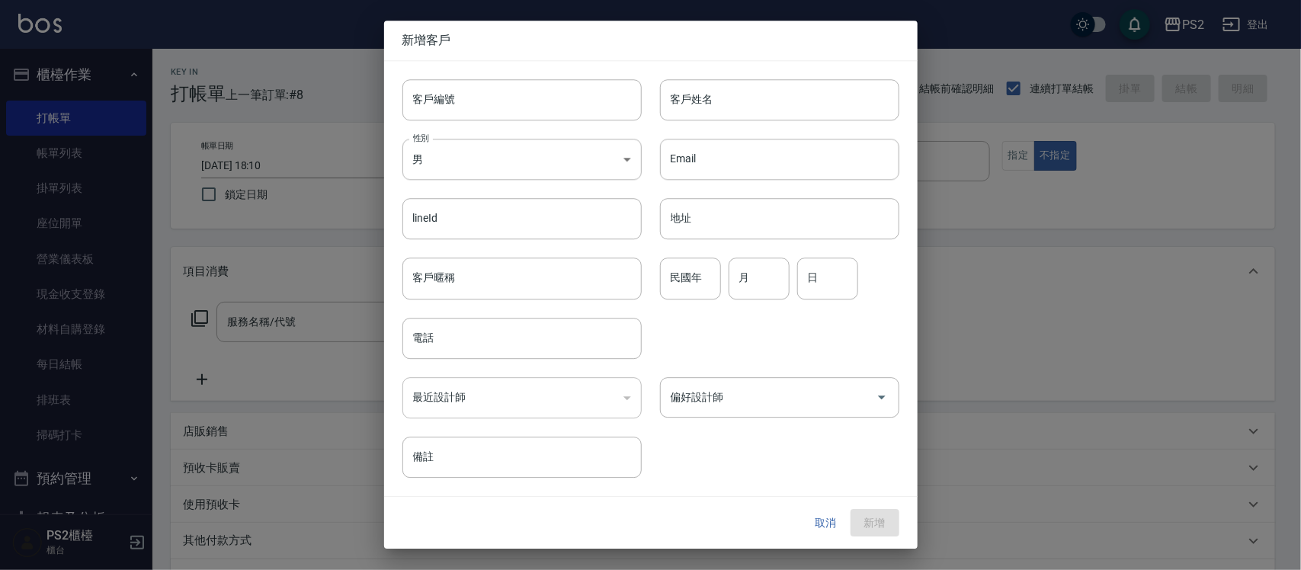
type input "0903588836"
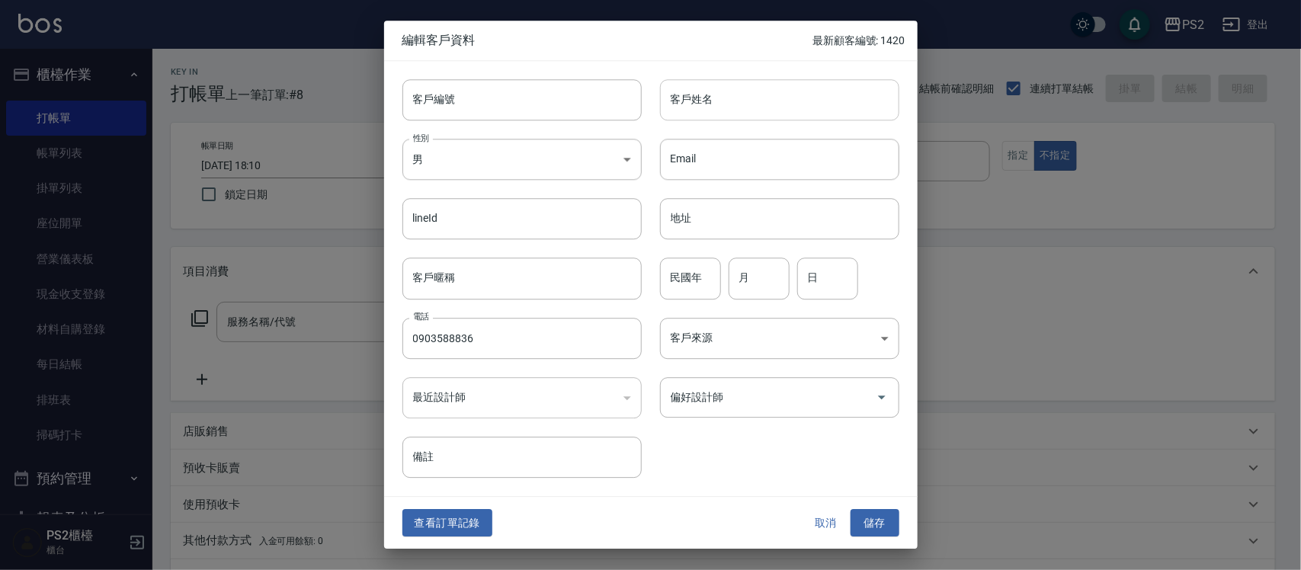
click at [721, 103] on input "客戶姓名" at bounding box center [779, 99] width 239 height 41
type input "林明瑜"
type input "87"
type input "03"
type input "15"
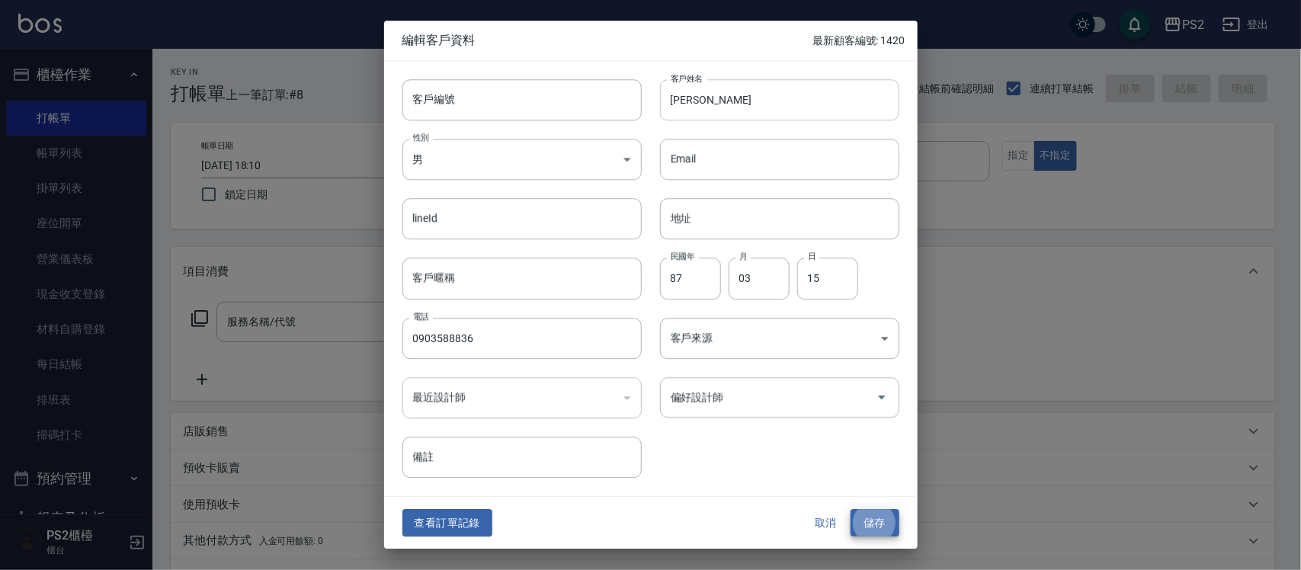
click at [850, 509] on button "儲存" at bounding box center [874, 523] width 49 height 28
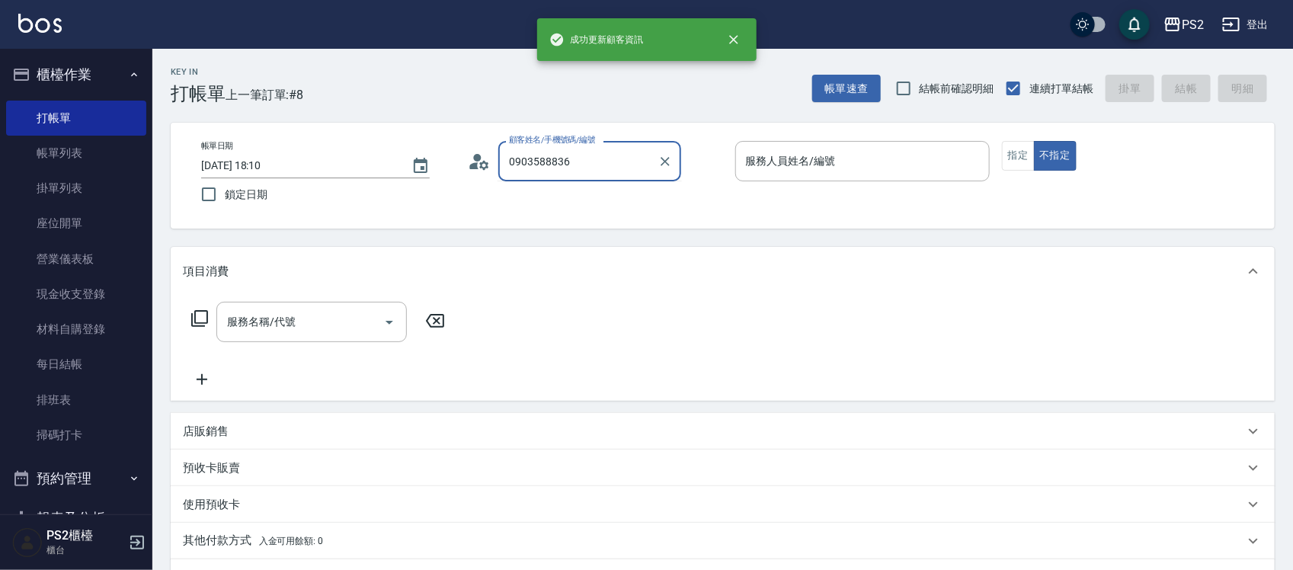
click at [600, 160] on input "0903588836" at bounding box center [578, 161] width 146 height 27
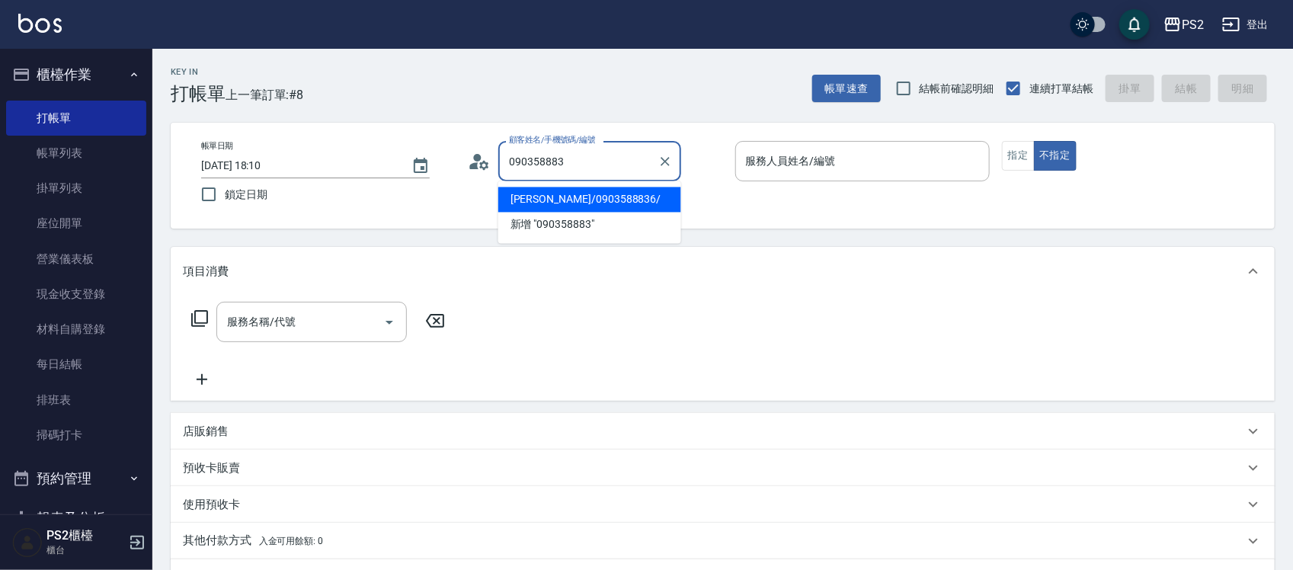
type input "林明瑜/0903588836/"
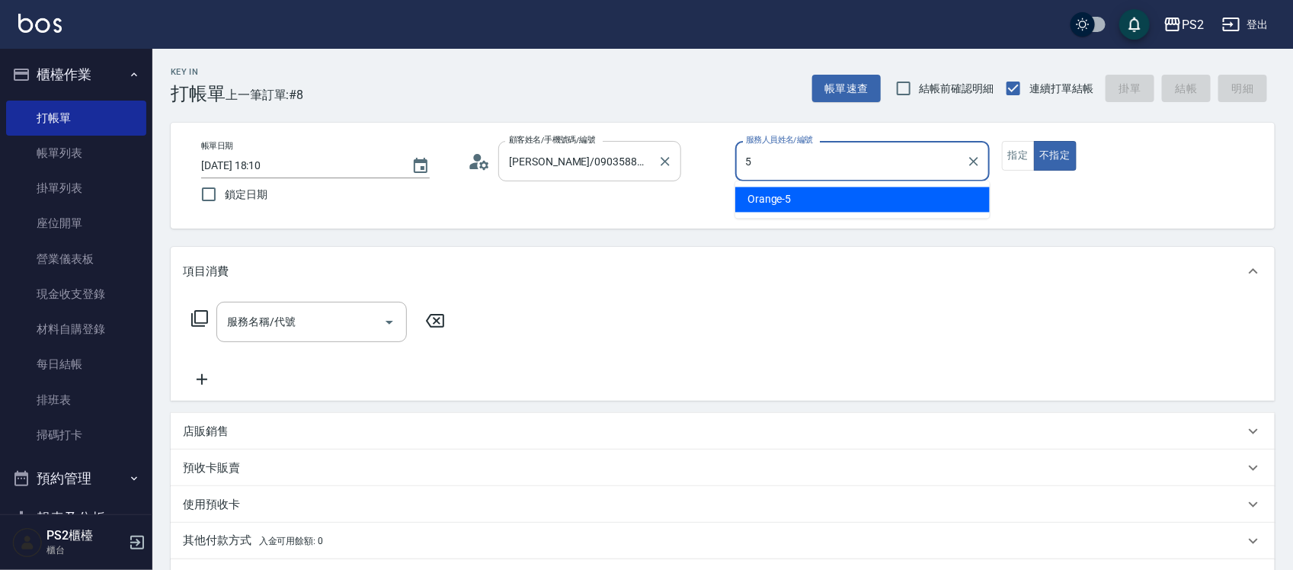
type input "Orange-5"
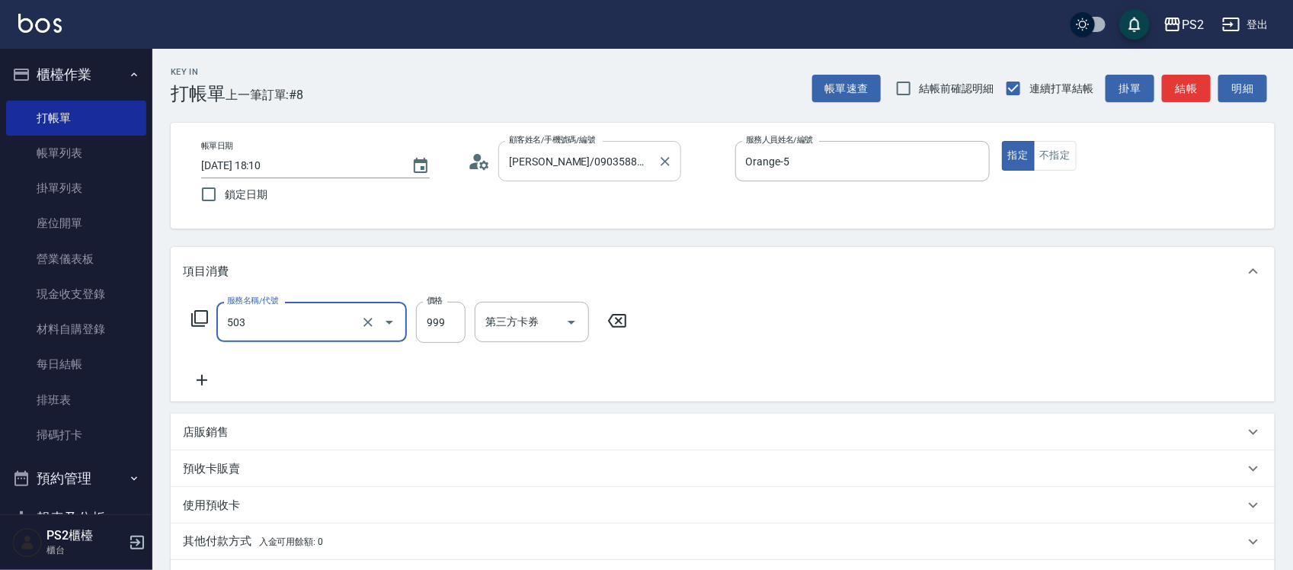
type input "廣告染髮(503)"
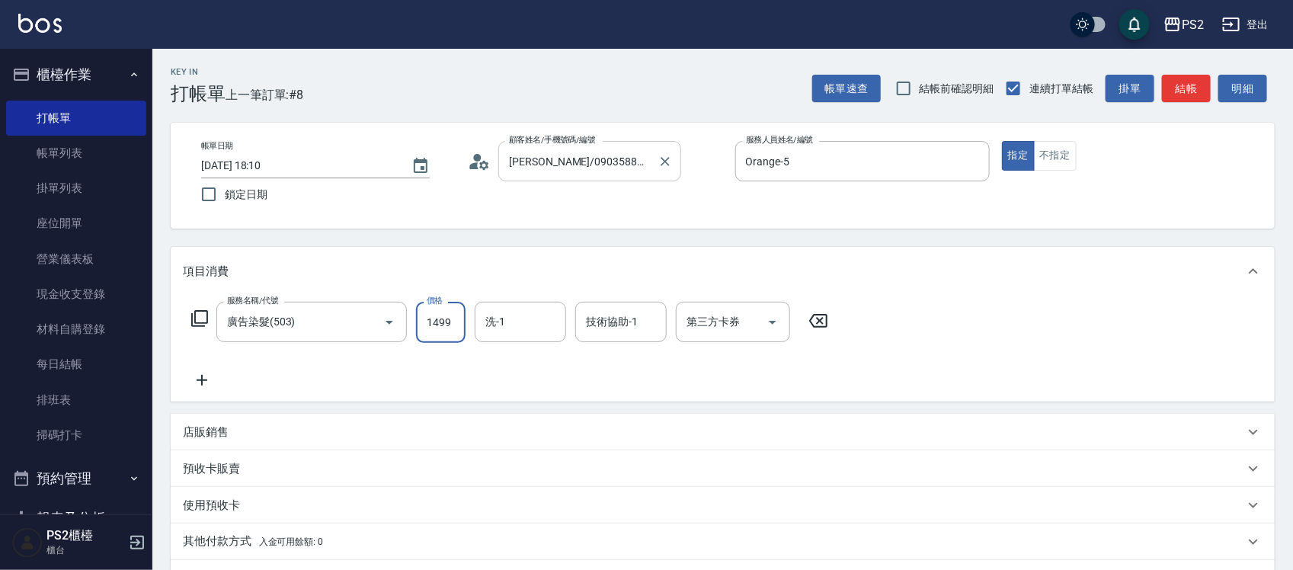
type input "1499"
type input "Allan-25"
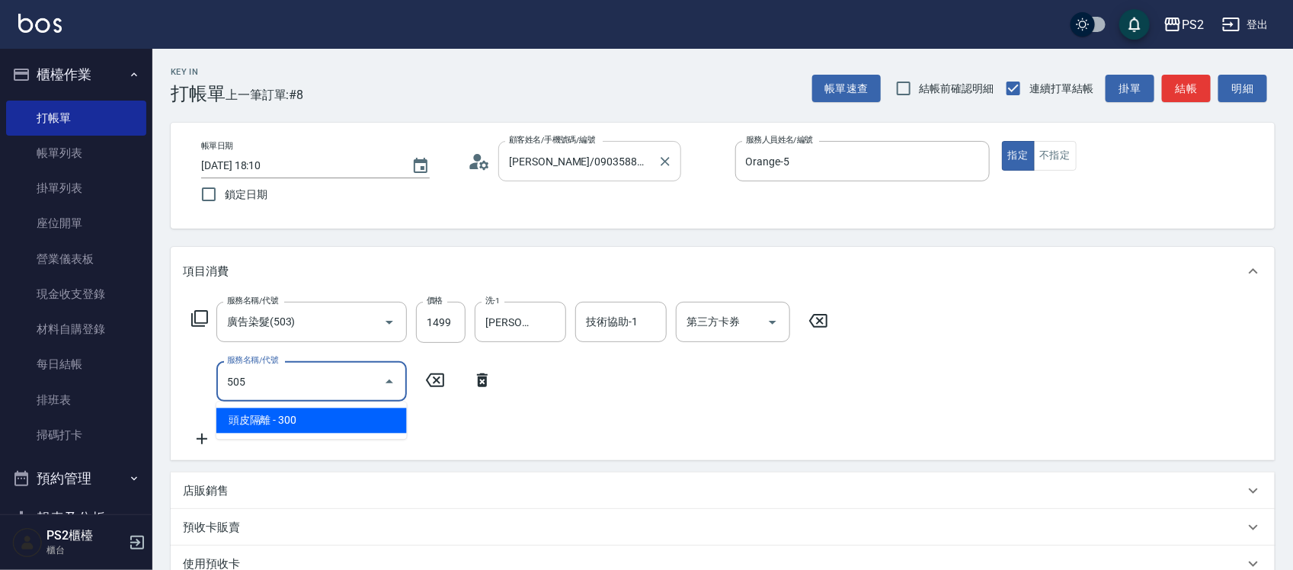
type input "頭皮隔離(505)"
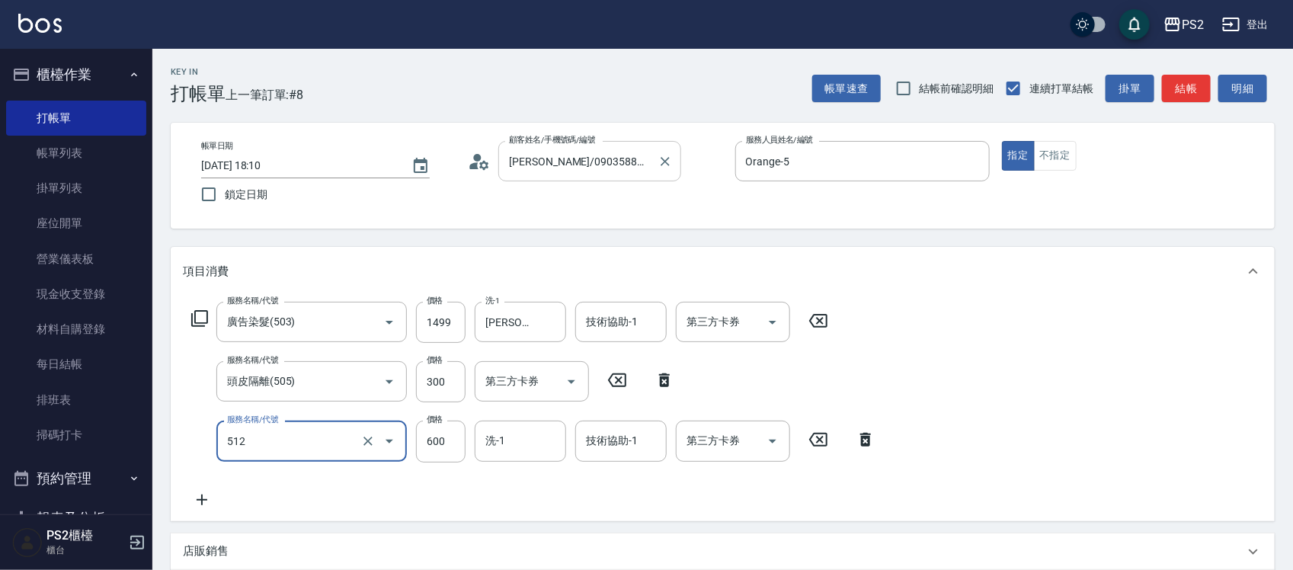
type input "洗+水解護髮600(512)"
type input "1000"
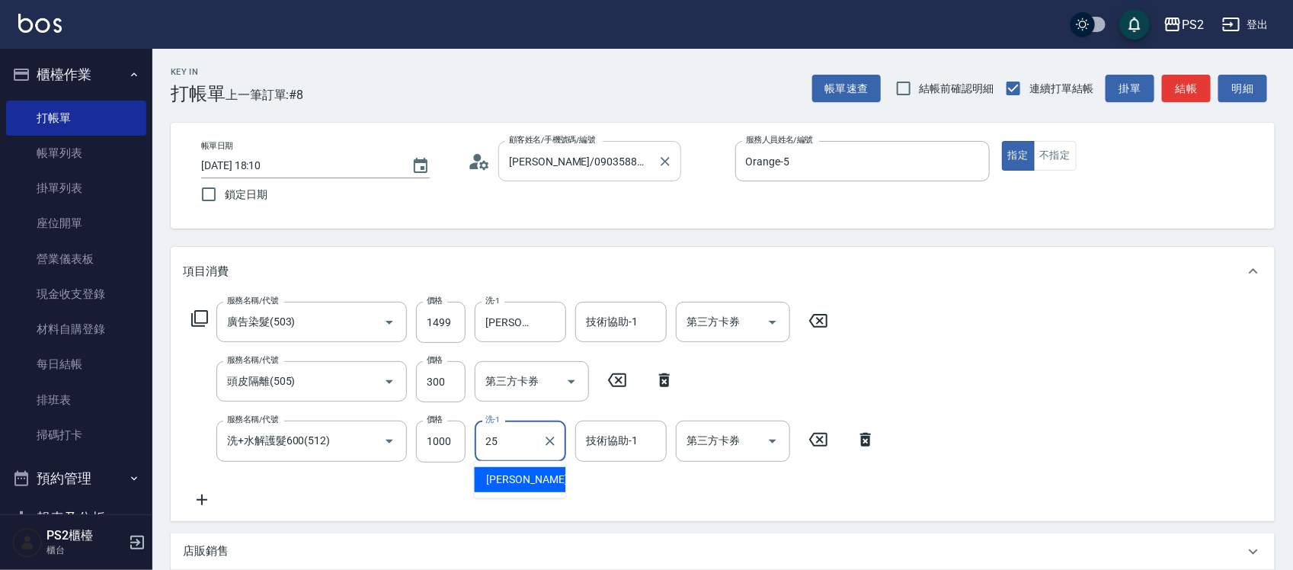
type input "Allan-25"
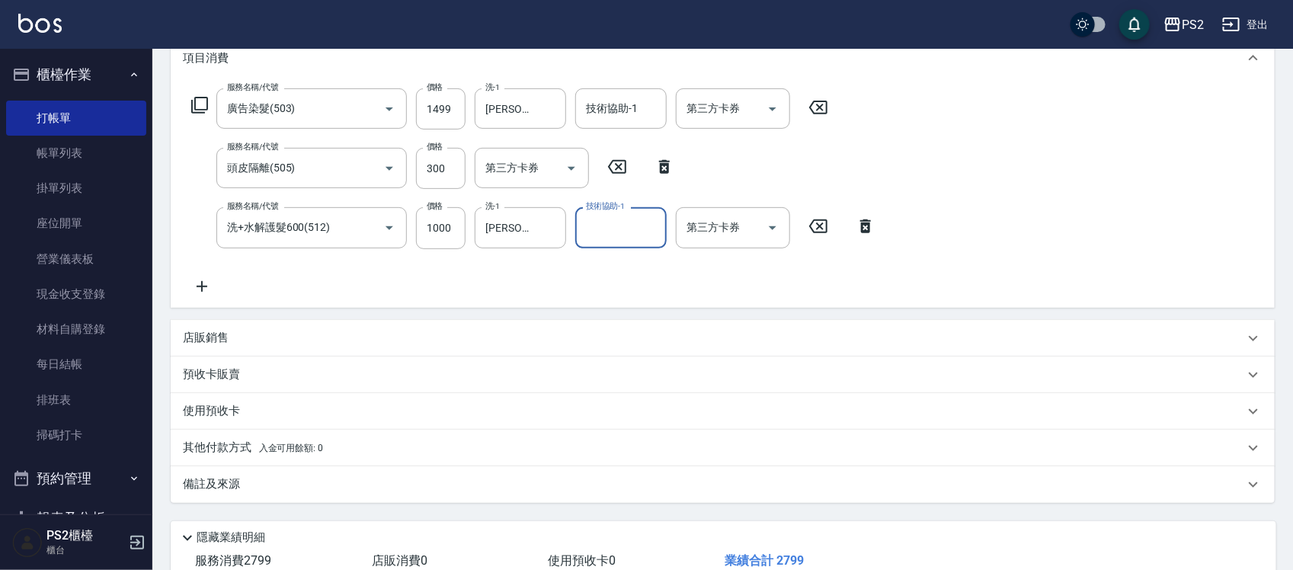
scroll to position [316, 0]
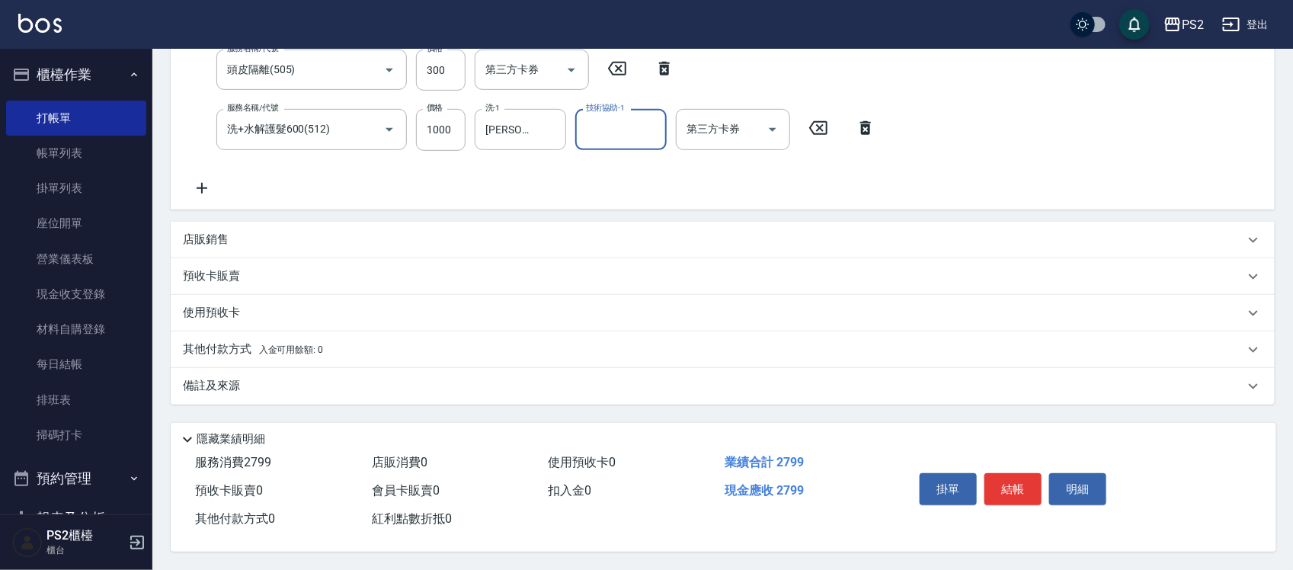
click at [225, 341] on p "其他付款方式 入金可用餘額: 0" at bounding box center [253, 349] width 140 height 17
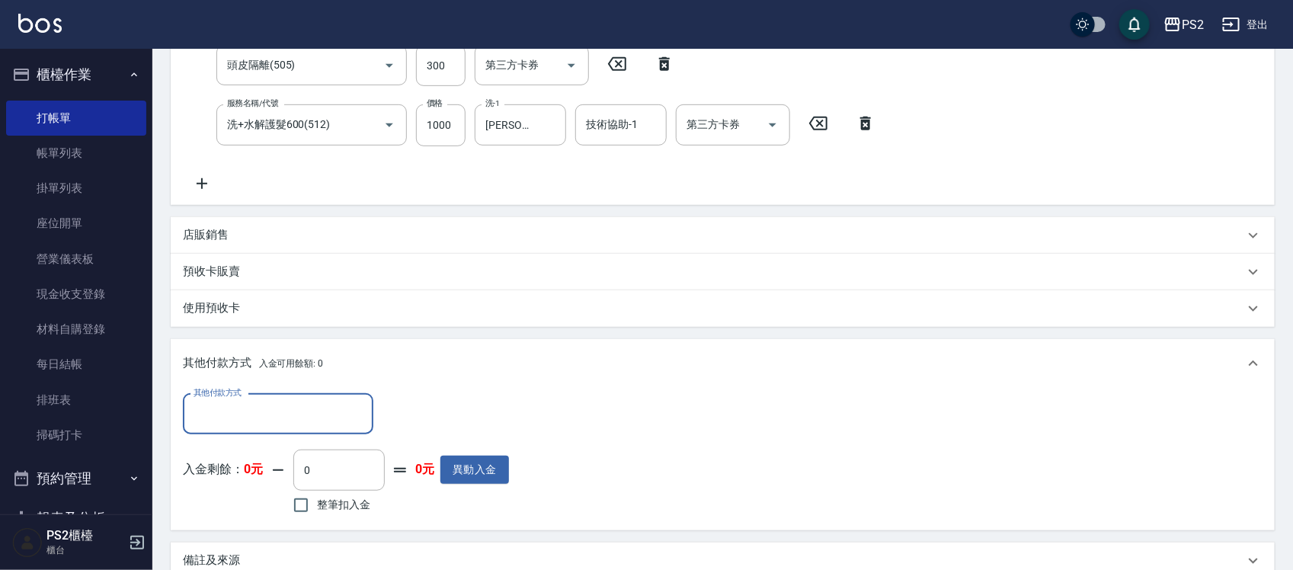
click at [225, 339] on div "其他付款方式 入金可用餘額: 0" at bounding box center [723, 363] width 1104 height 49
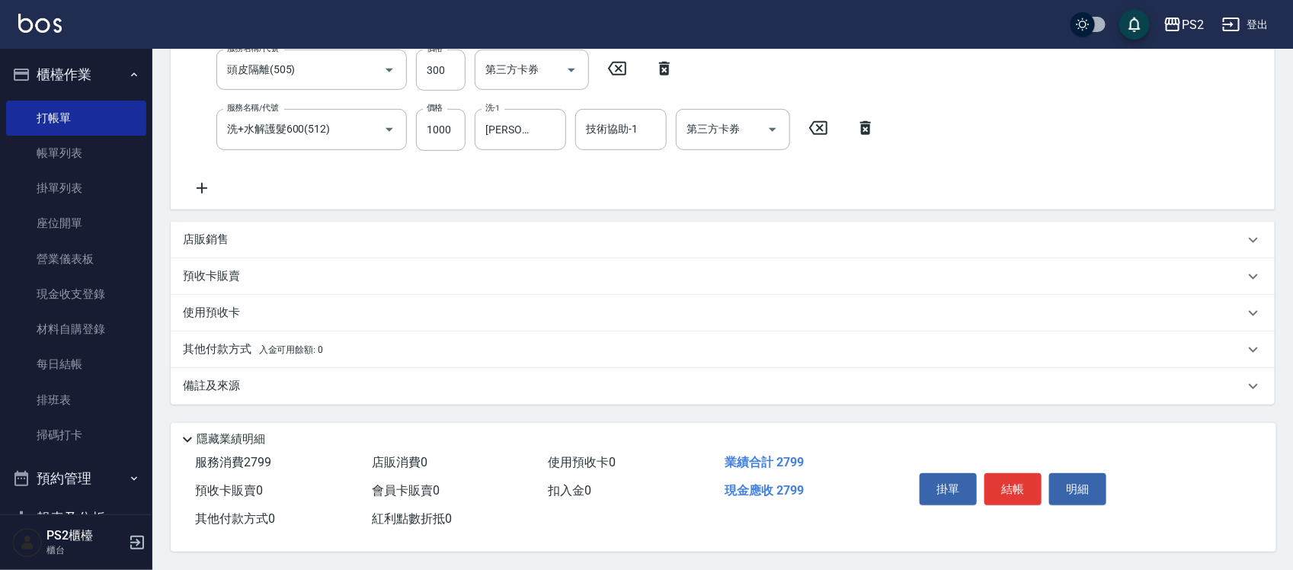
click at [248, 351] on p "其他付款方式 入金可用餘額: 0" at bounding box center [253, 349] width 140 height 17
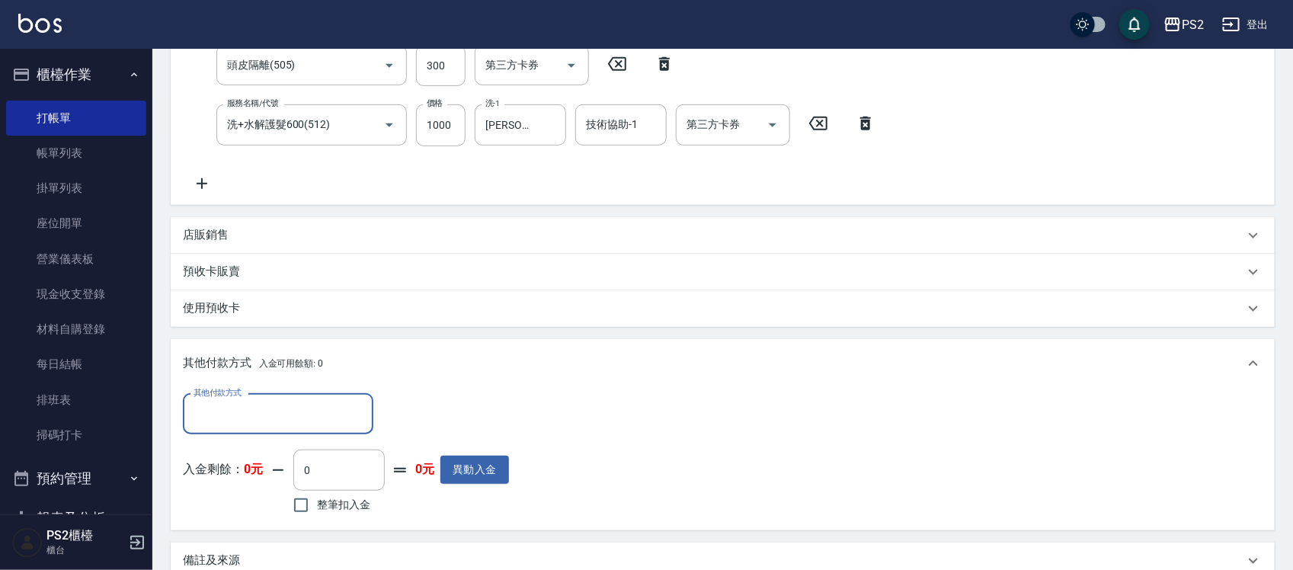
scroll to position [0, 0]
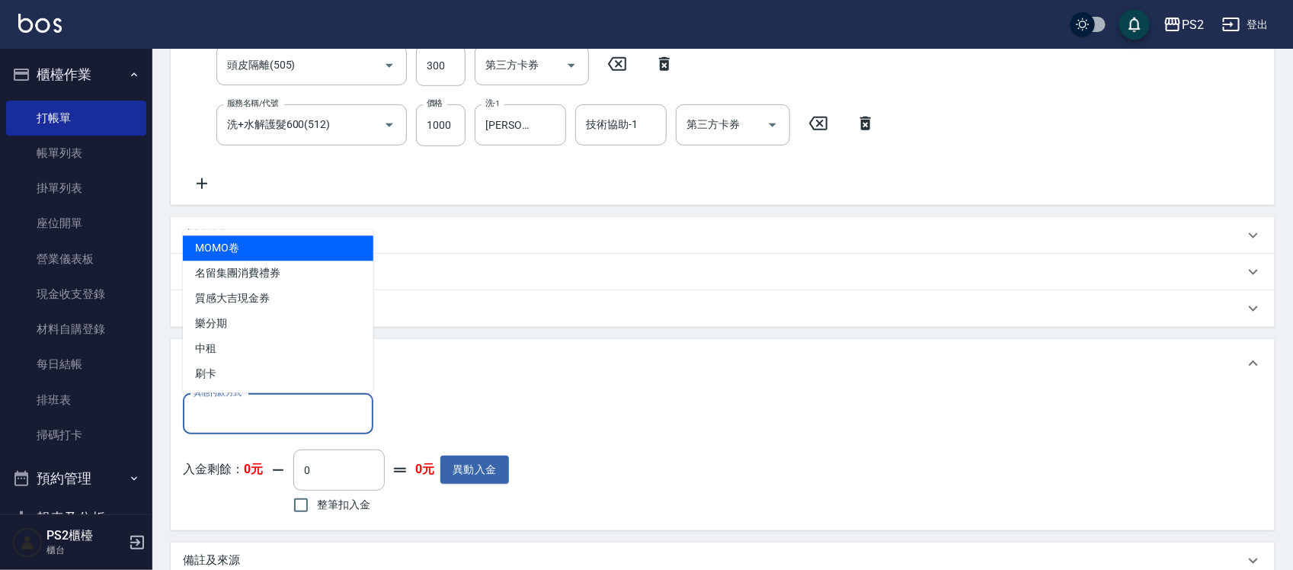
click at [244, 405] on input "其他付款方式" at bounding box center [278, 414] width 177 height 27
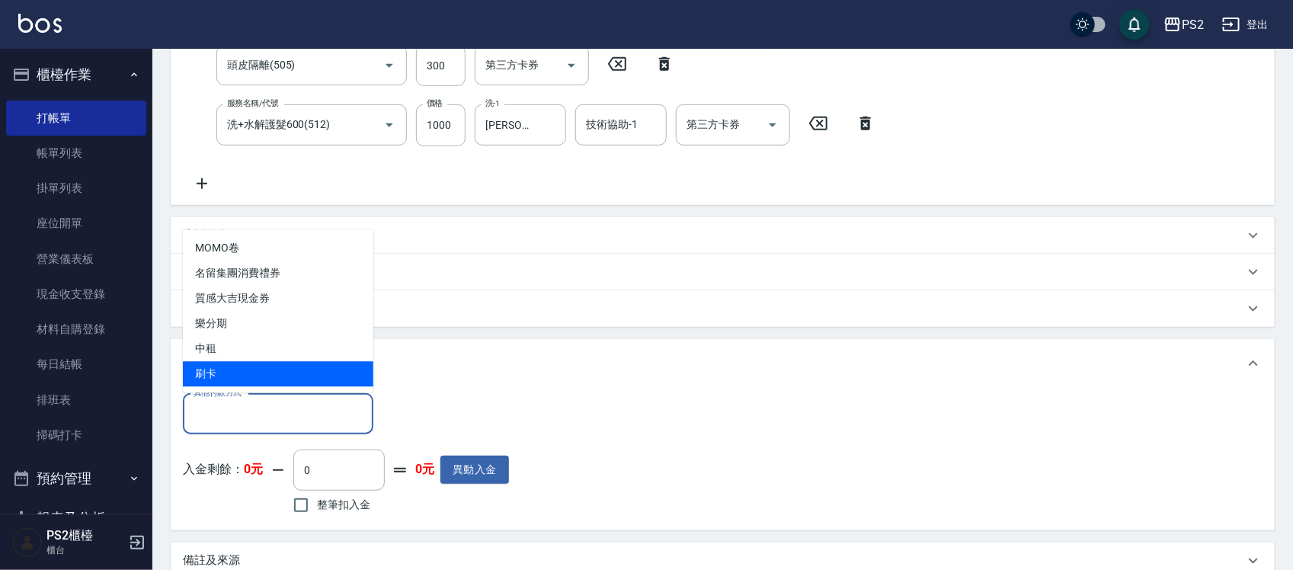
click at [235, 375] on span "刷卡" at bounding box center [278, 374] width 191 height 25
type input "刷卡"
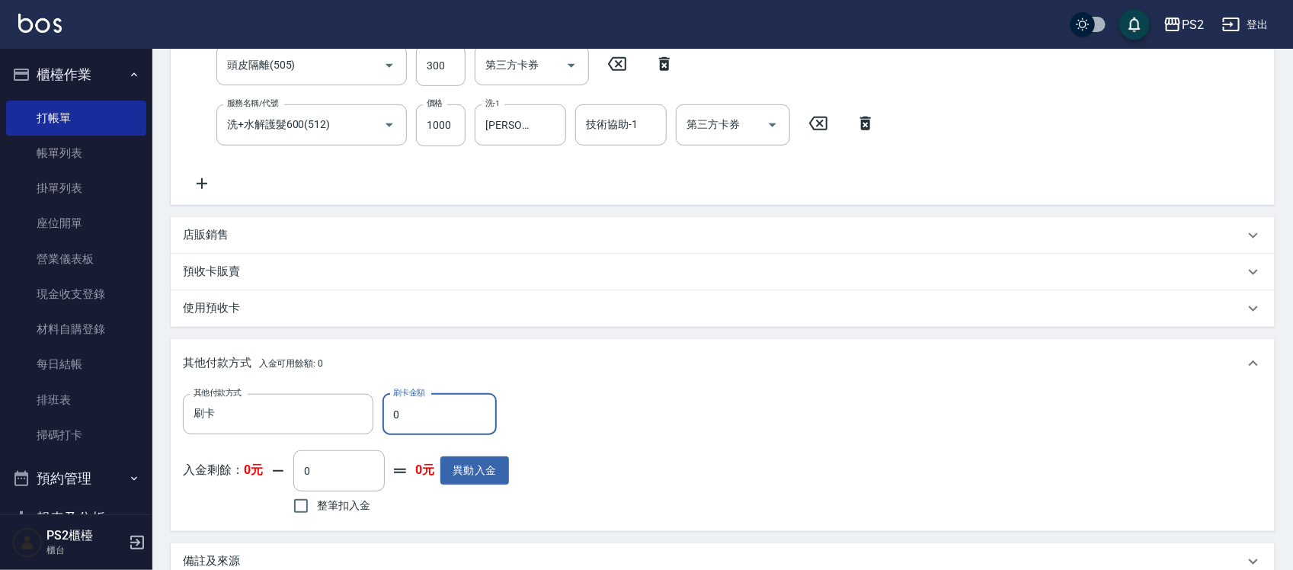
click at [448, 415] on input "0" at bounding box center [440, 414] width 114 height 41
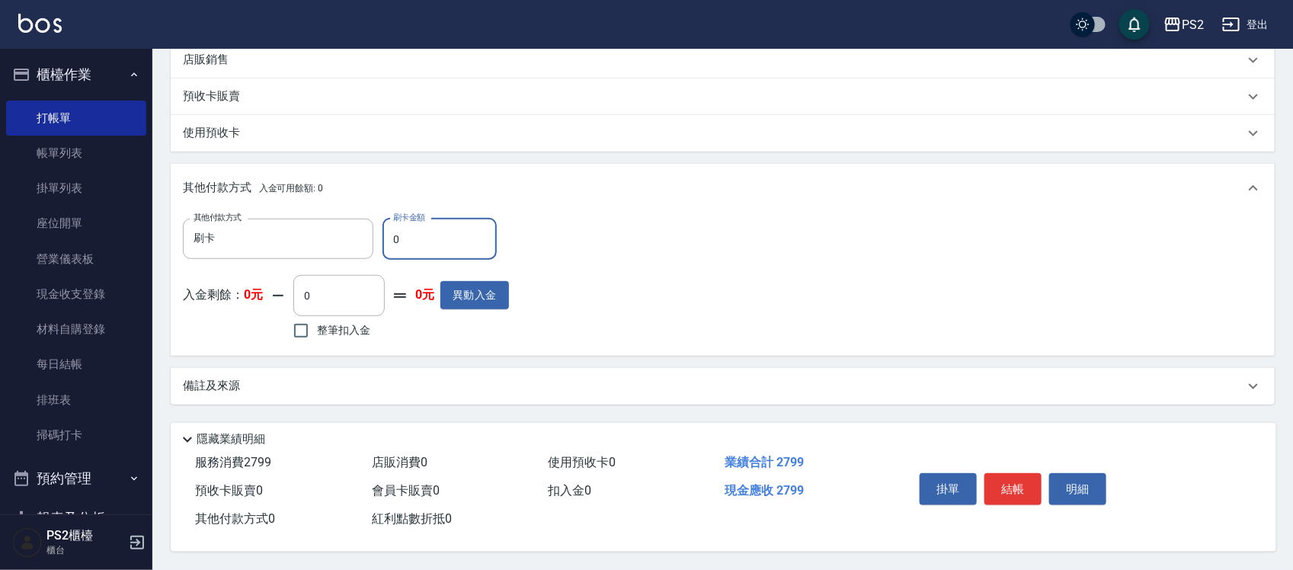
scroll to position [496, 0]
type input "2799"
click at [1025, 478] on button "結帳" at bounding box center [1013, 489] width 57 height 32
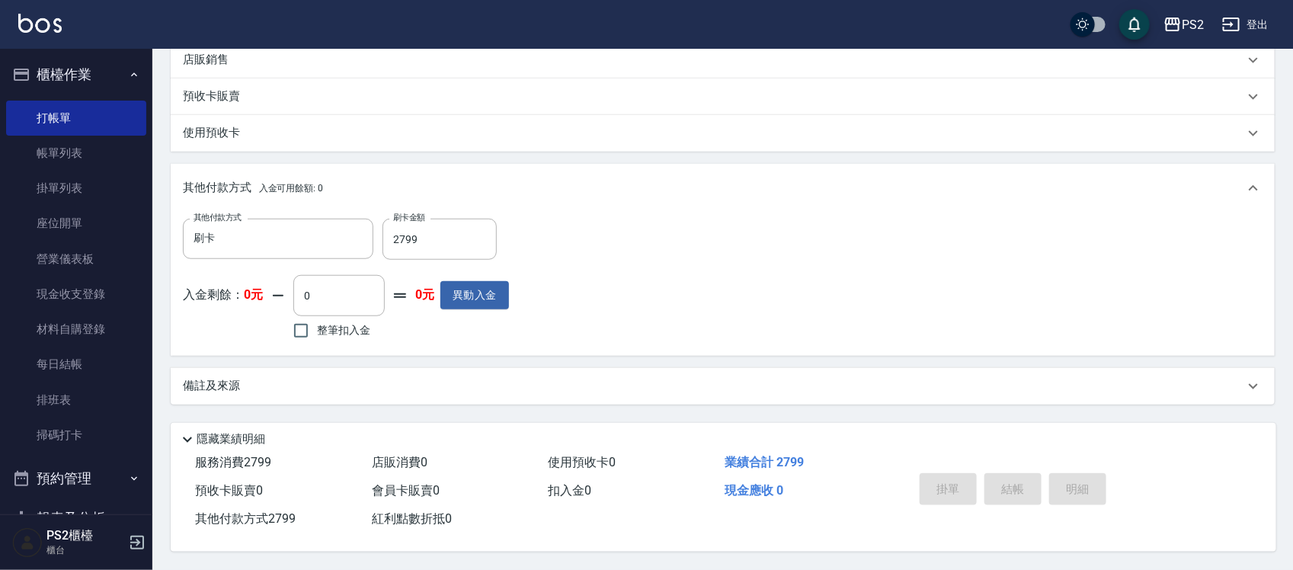
type input "2025/10/12 18:11"
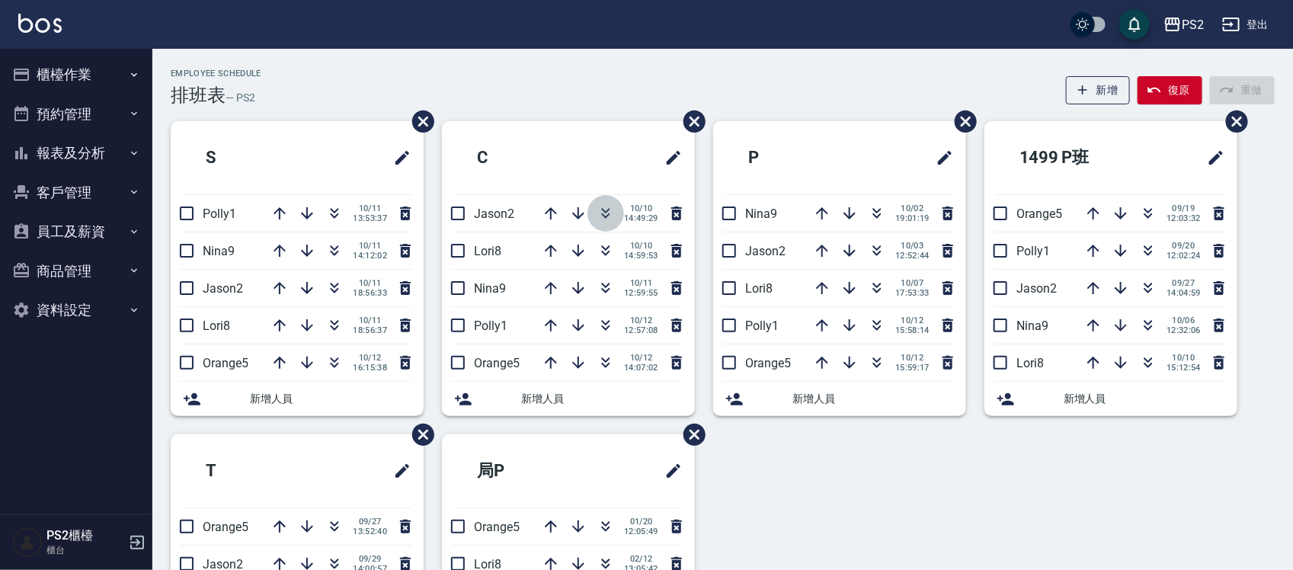
click at [604, 211] on icon "button" at bounding box center [606, 210] width 8 height 5
click at [335, 63] on div "Employee Schedule 排班表 — PS2 新增 復原 重做 S Polly1 [DATE] 13:53:37 Nina9 [DATE] 14:1…" at bounding box center [722, 401] width 1141 height 705
click at [344, 221] on button "button" at bounding box center [334, 213] width 37 height 37
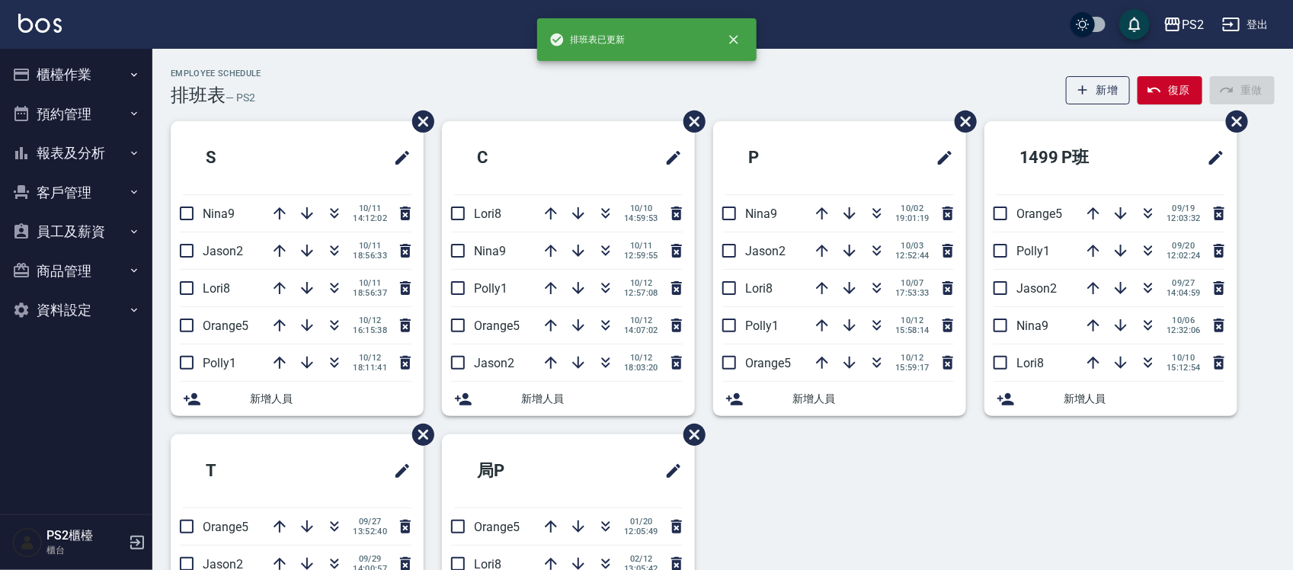
click at [353, 92] on div "Employee Schedule 排班表 — PS2 新增 復原 重做" at bounding box center [723, 87] width 1104 height 37
